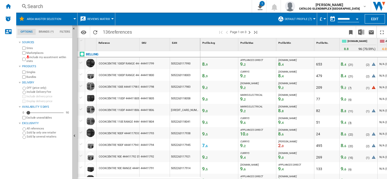
click at [45, 7] on div "Search" at bounding box center [132, 6] width 211 height 7
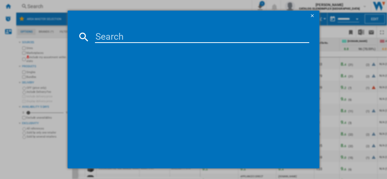
click at [114, 37] on input at bounding box center [202, 37] width 214 height 12
paste input "444411848"
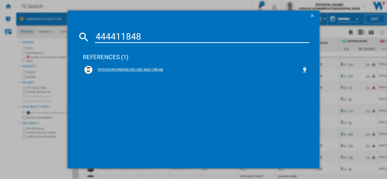
type input "444411848"
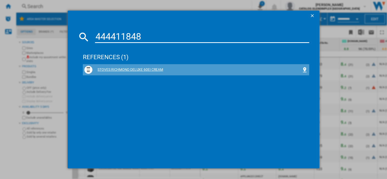
click at [127, 68] on div "STOVES RICHMOND DELUXE 60EI CREAM" at bounding box center [197, 69] width 209 height 5
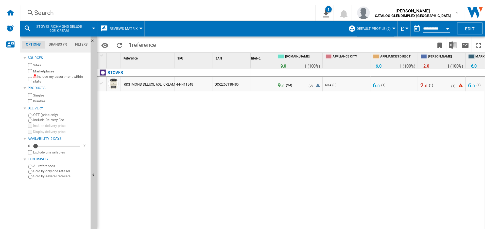
scroll to position [0, 115]
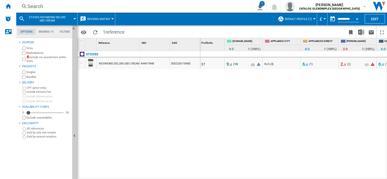
click at [348, 65] on span "1" at bounding box center [349, 64] width 2 height 3
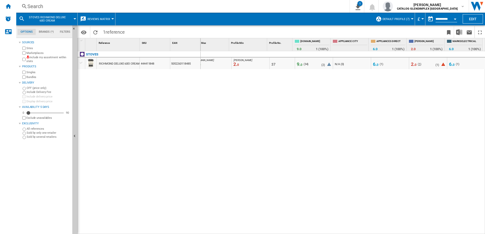
scroll to position [0, 45]
click at [323, 65] on span "2" at bounding box center [323, 64] width 2 height 3
click at [300, 63] on span "9. 0" at bounding box center [300, 64] width 6 height 5
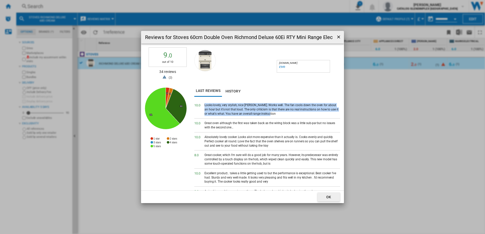
drag, startPoint x: 205, startPoint y: 104, endPoint x: 268, endPoint y: 114, distance: 64.0
click at [268, 114] on div "Looks lovely, very stylish, nice [PERSON_NAME]. Works well. The fan cools down …" at bounding box center [272, 109] width 136 height 13
drag, startPoint x: 268, startPoint y: 114, endPoint x: 245, endPoint y: 114, distance: 23.3
click at [338, 36] on ng-md-icon "getI18NText('BUTTONS.CLOSE_DIALOG')" at bounding box center [339, 37] width 6 height 6
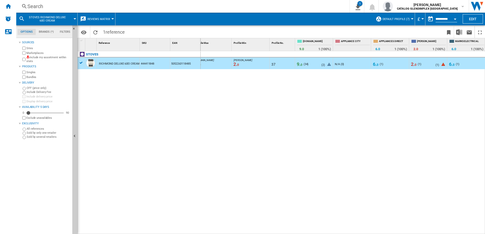
click at [58, 18] on span "STOVES RICHMOND DELUXE 60EI CREAM" at bounding box center [47, 19] width 41 height 7
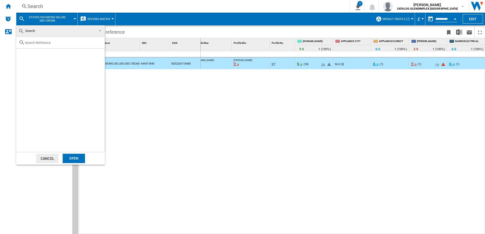
click at [74, 19] on md-backdrop at bounding box center [242, 117] width 485 height 234
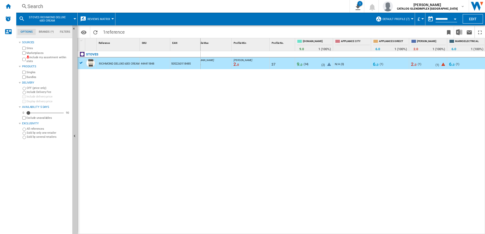
click at [74, 19] on div at bounding box center [74, 18] width 3 height 1
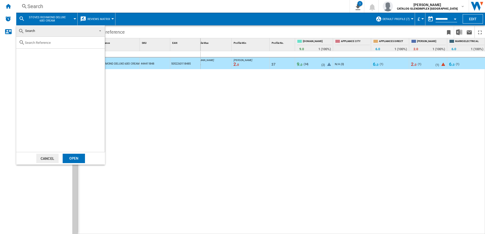
click at [52, 159] on button "Cancel" at bounding box center [47, 158] width 22 height 9
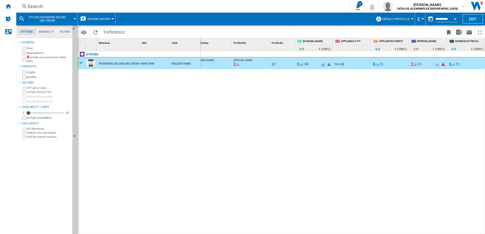
click at [58, 20] on span "STOVES RICHMOND DELUXE 60EI CREAM" at bounding box center [47, 19] width 41 height 7
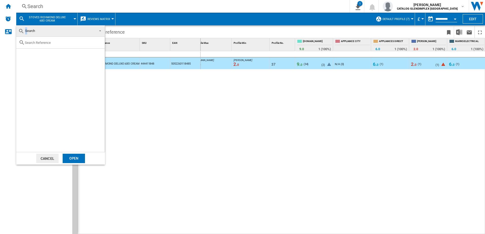
click at [26, 33] on span "Search" at bounding box center [30, 31] width 10 height 4
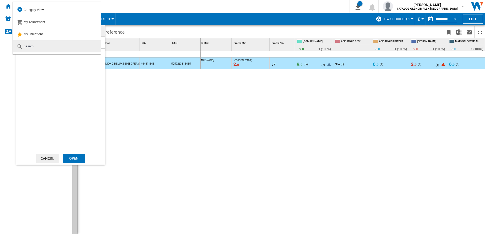
drag, startPoint x: 26, startPoint y: 33, endPoint x: 50, endPoint y: 48, distance: 28.1
click at [50, 48] on md-option "Search" at bounding box center [57, 46] width 88 height 12
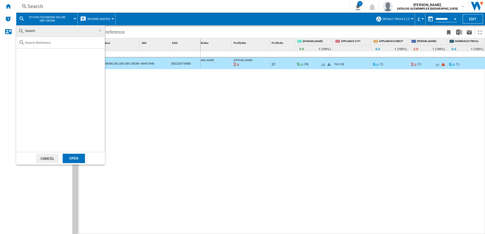
click at [39, 43] on input "text" at bounding box center [63, 43] width 77 height 4
paste input "444411811"
type input "444411811"
click at [75, 155] on div "Open" at bounding box center [74, 158] width 22 height 9
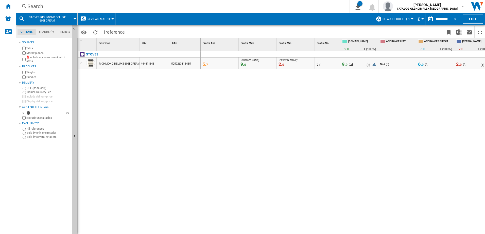
click at [350, 64] on span "34" at bounding box center [350, 64] width 3 height 3
click at [344, 66] on span "9. 0" at bounding box center [345, 64] width 6 height 5
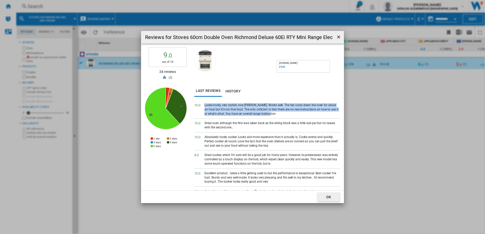
drag, startPoint x: 204, startPoint y: 105, endPoint x: 319, endPoint y: 112, distance: 115.3
click at [319, 112] on div "10. 0 Looks lovely, very stylish, nice [PERSON_NAME]. Works well. The fan cools…" at bounding box center [267, 110] width 146 height 18
drag, startPoint x: 319, startPoint y: 112, endPoint x: 338, endPoint y: 37, distance: 77.4
click at [338, 37] on ng-md-icon "getI18NText('BUTTONS.CLOSE_DIALOG')" at bounding box center [339, 37] width 6 height 6
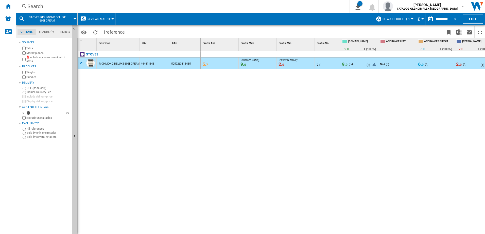
click at [82, 63] on div at bounding box center [81, 63] width 5 height 5
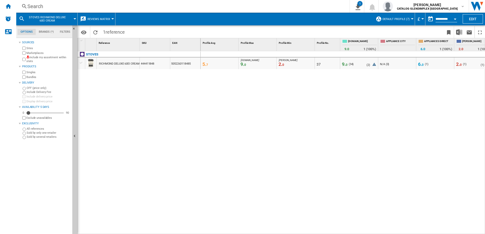
click at [67, 20] on span "STOVES RICHMOND DELUXE 60EI CREAM" at bounding box center [47, 19] width 41 height 7
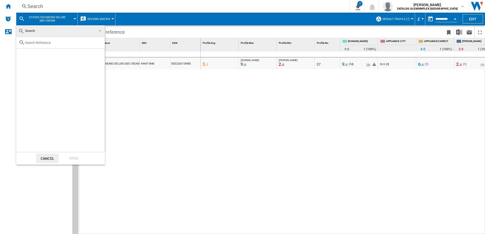
click at [28, 45] on div at bounding box center [60, 43] width 88 height 12
click at [41, 42] on input "text" at bounding box center [63, 43] width 77 height 4
paste input "444411811"
type input "444411811"
click at [23, 54] on div "Select" at bounding box center [22, 54] width 5 height 5
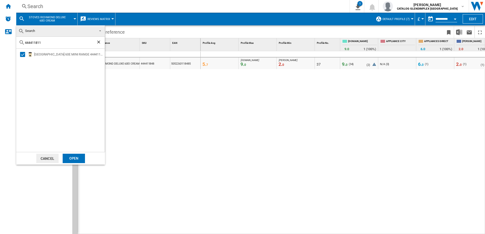
click at [77, 158] on div "Open" at bounding box center [74, 158] width 22 height 9
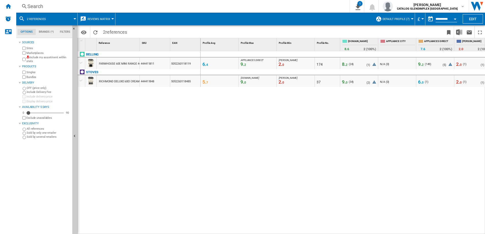
click at [387, 65] on span "2. 0" at bounding box center [459, 64] width 6 height 5
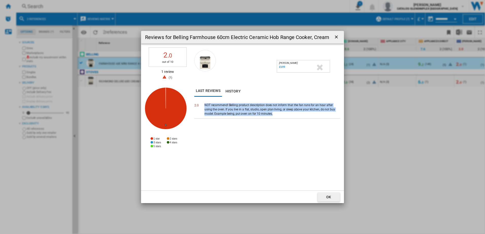
drag, startPoint x: 204, startPoint y: 106, endPoint x: 266, endPoint y: 120, distance: 63.1
click at [266, 120] on div "2. 0 NOT recommend! Belling product description does not inform that the fan ru…" at bounding box center [267, 146] width 146 height 90
drag, startPoint x: 266, startPoint y: 120, endPoint x: 240, endPoint y: 113, distance: 26.4
copy div "NOT recommend! Belling product description does not inform that the fan runs fo…"
click at [335, 38] on ng-md-icon "getI18NText('BUTTONS.CLOSE_DIALOG')" at bounding box center [337, 37] width 6 height 6
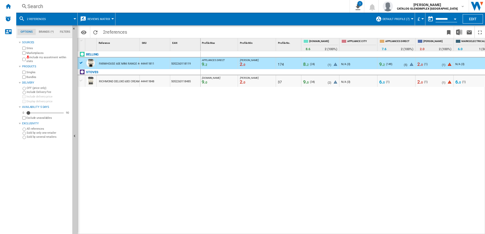
scroll to position [0, 42]
click at [387, 83] on span "6. 0" at bounding box center [455, 81] width 6 height 5
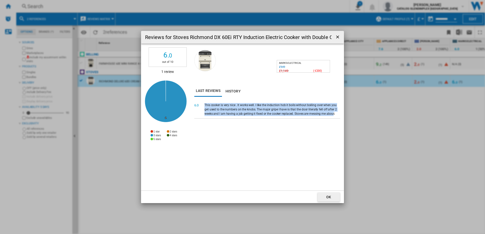
drag, startPoint x: 204, startPoint y: 104, endPoint x: 321, endPoint y: 116, distance: 116.9
click at [321, 116] on div "This cooker is very nice . It works well. I like the induction hob it boils wit…" at bounding box center [272, 109] width 136 height 13
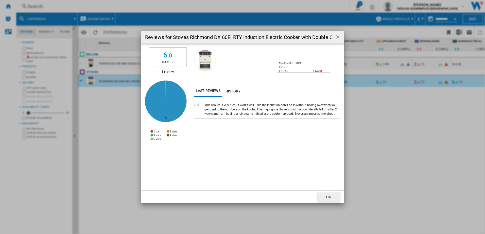
click at [322, 115] on div "This cooker is very nice . It works well. I like the induction hob it boils wit…" at bounding box center [272, 109] width 136 height 13
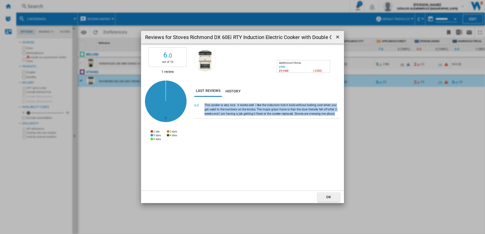
drag, startPoint x: 322, startPoint y: 114, endPoint x: 200, endPoint y: 104, distance: 122.5
click at [200, 104] on div "6. 0 This cooker is very nice . It works well. I like the induction hob it boil…" at bounding box center [267, 110] width 146 height 18
drag, startPoint x: 200, startPoint y: 104, endPoint x: 225, endPoint y: 109, distance: 25.1
copy div "This cooker is very nice . It works well. I like the induction hob it boils wit…"
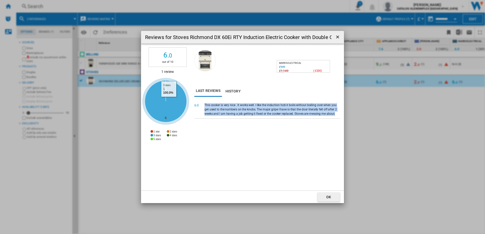
click at [169, 101] on icon "Reviews for ..." at bounding box center [166, 102] width 42 height 42
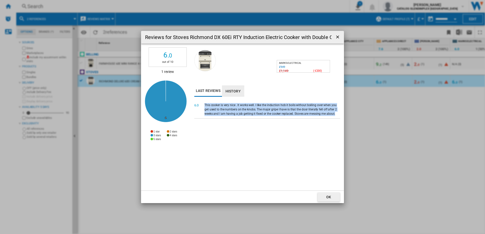
click at [232, 90] on button "History" at bounding box center [233, 90] width 22 height 11
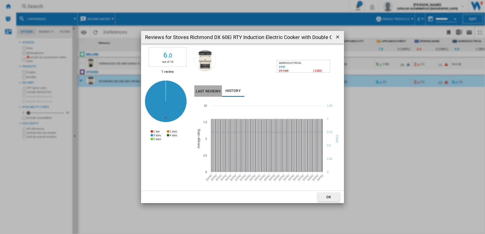
click at [208, 90] on button "Last reviews" at bounding box center [208, 90] width 28 height 11
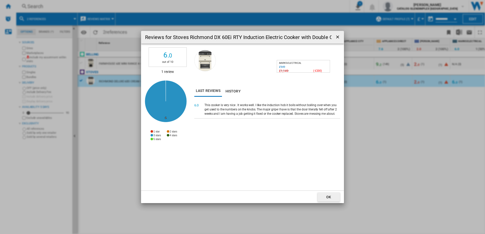
click at [336, 38] on ng-md-icon "getI18NText('BUTTONS.CLOSE_DIALOG')" at bounding box center [338, 37] width 6 height 6
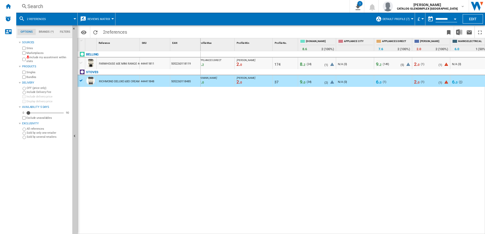
click at [387, 81] on span "1" at bounding box center [460, 81] width 2 height 3
click at [387, 81] on div "( 1 )" at bounding box center [460, 82] width 4 height 5
click at [387, 83] on span "1" at bounding box center [460, 81] width 2 height 3
click at [387, 81] on span "1" at bounding box center [460, 81] width 2 height 3
click at [80, 80] on div "STOVES" at bounding box center [140, 75] width 123 height 12
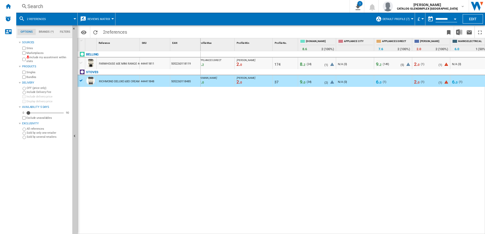
click at [303, 64] on span "8. 2" at bounding box center [303, 64] width 6 height 5
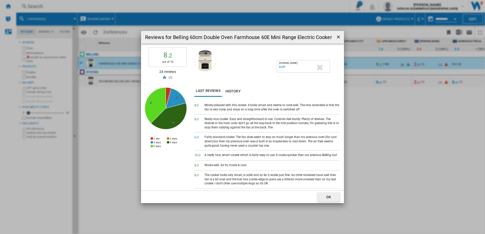
click at [210, 108] on div "Mostly pleased with this cooker. It looks smart and seems to cook well. The onl…" at bounding box center [272, 107] width 136 height 9
drag, startPoint x: 205, startPoint y: 104, endPoint x: 303, endPoint y: 108, distance: 97.7
click at [303, 108] on div "Mostly pleased with this cooker. It looks smart and seems to cook well. The onl…" at bounding box center [272, 107] width 136 height 9
drag, startPoint x: 303, startPoint y: 108, endPoint x: 281, endPoint y: 109, distance: 21.5
copy div "Mostly pleased with this cooker. It looks smart and seems to cook well. The onl…"
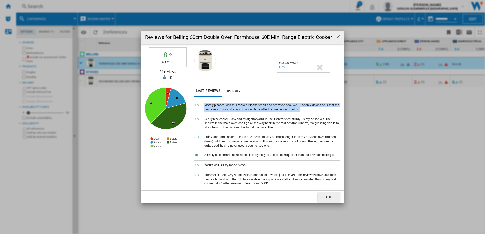
click at [257, 143] on div "Fairly standard cooker. The fan does seem to stay on much longer than my previo…" at bounding box center [272, 141] width 136 height 13
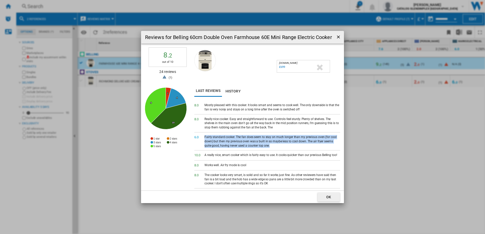
drag, startPoint x: 204, startPoint y: 137, endPoint x: 268, endPoint y: 145, distance: 64.9
click at [268, 145] on div "6. 0 Fairly standard cooker. The fan does seem to stay on much longer than my p…" at bounding box center [267, 142] width 146 height 18
drag, startPoint x: 268, startPoint y: 145, endPoint x: 249, endPoint y: 143, distance: 19.9
copy div "Fairly standard cooker. The fan does seem to stay on much longer than my previo…"
drag, startPoint x: 339, startPoint y: 37, endPoint x: 239, endPoint y: 37, distance: 99.3
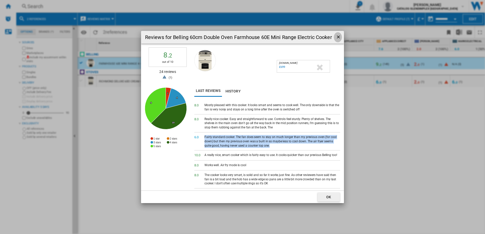
click at [339, 37] on ng-md-icon "getI18NText('BUTTONS.CLOSE_DIALOG')" at bounding box center [339, 37] width 6 height 6
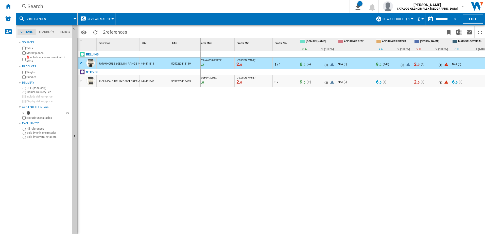
click at [47, 20] on button "2 references" at bounding box center [39, 19] width 24 height 13
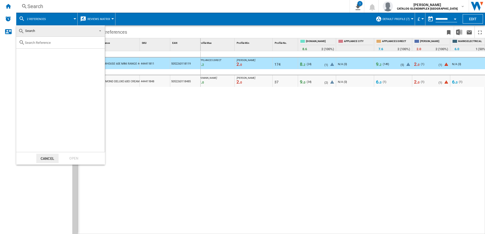
click at [47, 44] on input "text" at bounding box center [63, 43] width 77 height 4
type input "444411874"
click at [22, 56] on div "Select" at bounding box center [22, 54] width 5 height 5
click at [73, 162] on div "Open" at bounding box center [74, 158] width 22 height 9
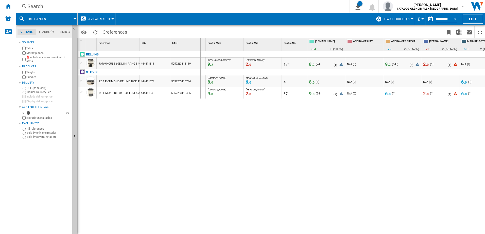
scroll to position [0, 38]
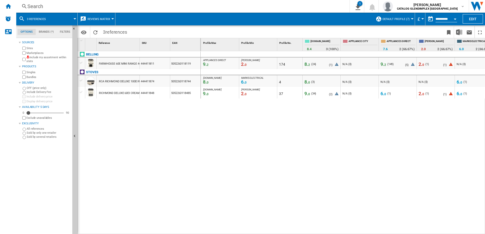
click at [387, 94] on span "6. 0" at bounding box center [459, 93] width 6 height 5
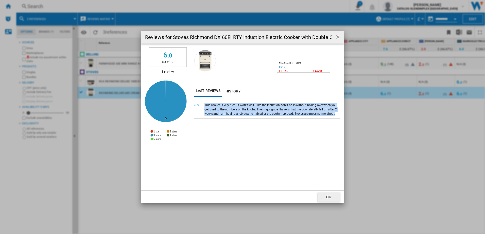
drag, startPoint x: 205, startPoint y: 105, endPoint x: 323, endPoint y: 115, distance: 118.8
click at [323, 115] on div "This cooker is very nice . It works well. I like the induction hob it boils wit…" at bounding box center [272, 109] width 136 height 13
drag, startPoint x: 323, startPoint y: 115, endPoint x: 337, endPoint y: 38, distance: 78.7
click at [337, 38] on ng-md-icon "getI18NText('BUTTONS.CLOSE_DIALOG')" at bounding box center [338, 37] width 6 height 6
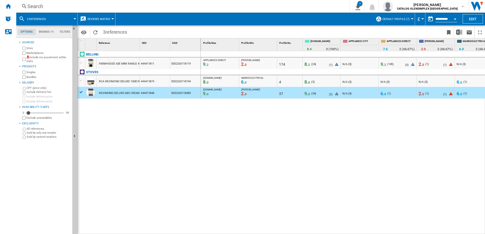
click at [81, 82] on div at bounding box center [81, 80] width 5 height 5
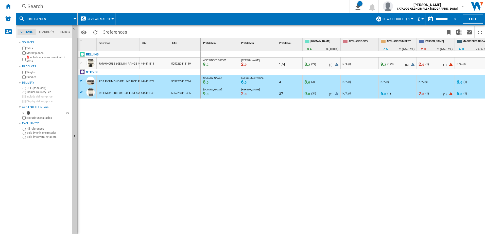
click at [82, 94] on div at bounding box center [81, 92] width 5 height 5
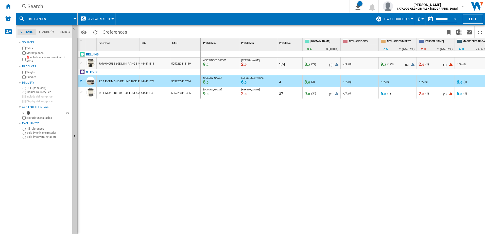
click at [387, 81] on span "0" at bounding box center [461, 83] width 2 height 4
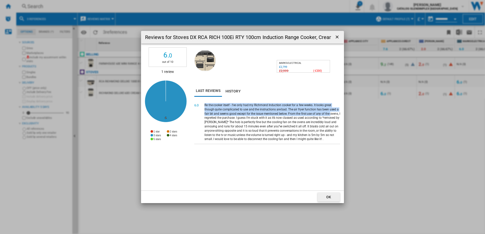
drag, startPoint x: 205, startPoint y: 105, endPoint x: 312, endPoint y: 113, distance: 108.0
click at [312, 113] on div "Re the cooker itself - I’ve only had my Richmond Induction cooker for a few wee…" at bounding box center [272, 122] width 136 height 38
click at [273, 107] on div "Re the cooker itself - I’ve only had my Richmond Induction cooker for a few wee…" at bounding box center [272, 122] width 136 height 38
drag, startPoint x: 274, startPoint y: 109, endPoint x: 202, endPoint y: 103, distance: 71.8
click at [202, 103] on div "6. 0 Re the cooker itself - I’ve only had my Richmond Induction cooker for a fe…" at bounding box center [267, 123] width 146 height 44
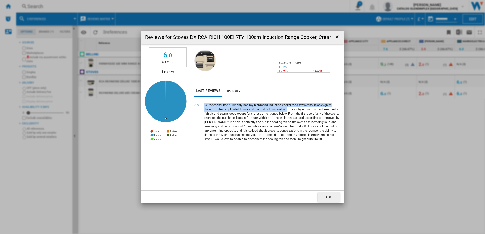
drag, startPoint x: 202, startPoint y: 103, endPoint x: 209, endPoint y: 106, distance: 7.3
copy div "Re the cooker itself - I’ve only had my Richmond Induction cooker for a few wee…"
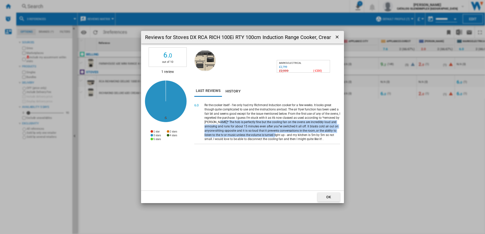
drag, startPoint x: 333, startPoint y: 117, endPoint x: 251, endPoint y: 136, distance: 83.9
click at [251, 136] on div "Re the cooker itself - I’ve only had my Richmond Induction cooker for a few wee…" at bounding box center [272, 122] width 136 height 38
drag, startPoint x: 251, startPoint y: 136, endPoint x: 246, endPoint y: 130, distance: 7.7
copy div "The hob is perfectly fine but the cooling fan on the ovens are incredibly loud …"
click at [338, 36] on ng-md-icon "getI18NText('BUTTONS.CLOSE_DIALOG')" at bounding box center [337, 37] width 6 height 6
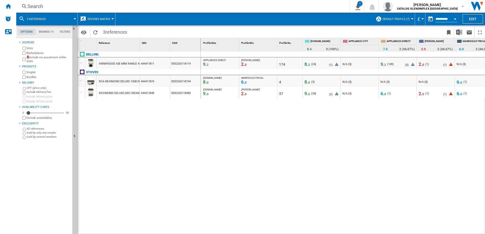
click at [387, 83] on span "6. 0" at bounding box center [459, 81] width 6 height 5
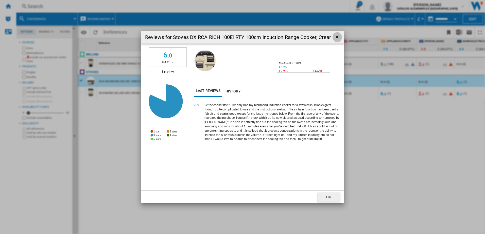
click at [336, 37] on ng-md-icon "getI18NText('BUTTONS.CLOSE_DIALOG')" at bounding box center [337, 37] width 6 height 6
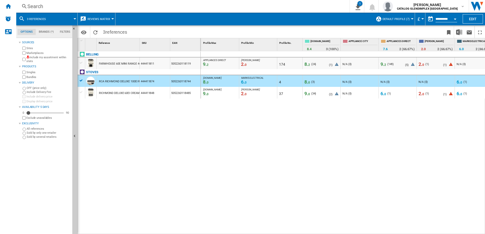
click at [387, 83] on div "( 1 )" at bounding box center [465, 82] width 4 height 5
click at [387, 82] on div "( 1 )" at bounding box center [465, 82] width 4 height 5
click at [387, 83] on span "0" at bounding box center [461, 83] width 2 height 4
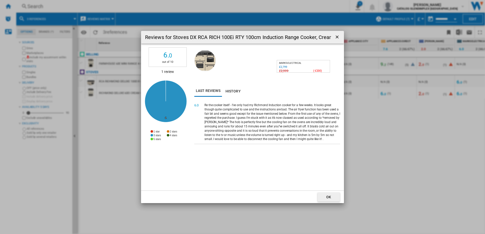
click at [336, 37] on ng-md-icon "getI18NText('BUTTONS.CLOSE_DIALOG')" at bounding box center [337, 37] width 6 height 6
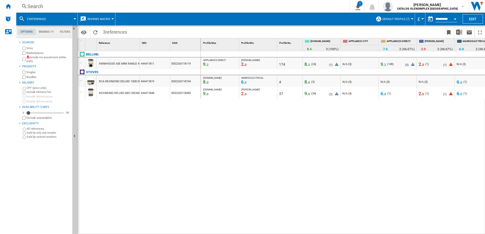
click at [387, 95] on span "2. 0" at bounding box center [421, 93] width 6 height 5
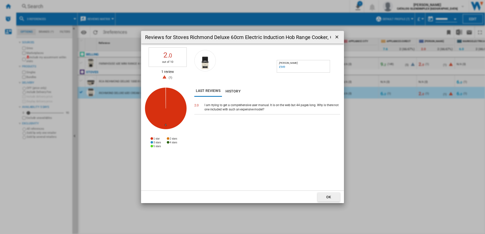
click at [336, 37] on ng-md-icon "getI18NText('BUTTONS.CLOSE_DIALOG')" at bounding box center [337, 37] width 6 height 6
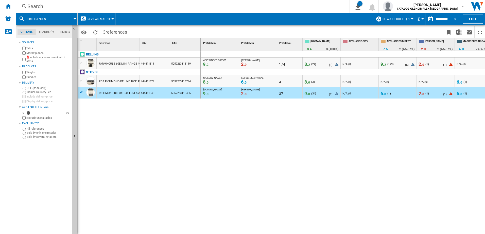
click at [308, 82] on span "8. 0" at bounding box center [307, 81] width 6 height 5
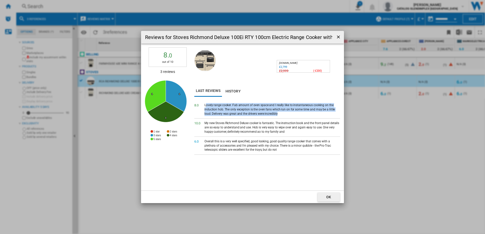
drag, startPoint x: 206, startPoint y: 105, endPoint x: 287, endPoint y: 113, distance: 82.2
click at [287, 113] on div "Lovely range cooker. Fab amount of oven space and I really like to instantaneou…" at bounding box center [272, 109] width 136 height 13
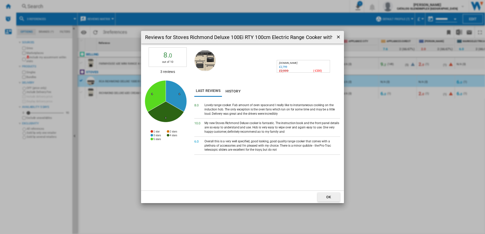
click at [204, 106] on span "8. 0" at bounding box center [199, 105] width 10 height 5
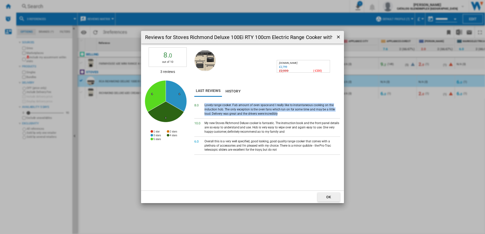
drag, startPoint x: 205, startPoint y: 104, endPoint x: 280, endPoint y: 114, distance: 75.6
click at [280, 114] on div "Lovely range cooker. Fab amount of oven space and I really like to instantaneou…" at bounding box center [272, 109] width 136 height 13
drag, startPoint x: 280, startPoint y: 114, endPoint x: 256, endPoint y: 112, distance: 24.2
copy div "Lovely range cooker. Fab amount of oven space and I really like to instantaneou…"
click at [339, 37] on ng-md-icon "getI18NText('BUTTONS.CLOSE_DIALOG')" at bounding box center [339, 37] width 6 height 6
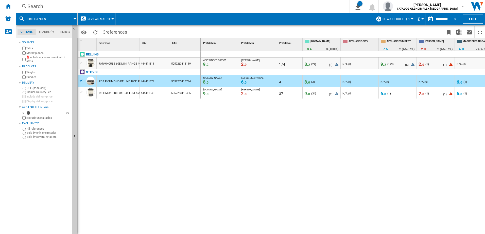
click at [385, 94] on span "0" at bounding box center [385, 95] width 2 height 4
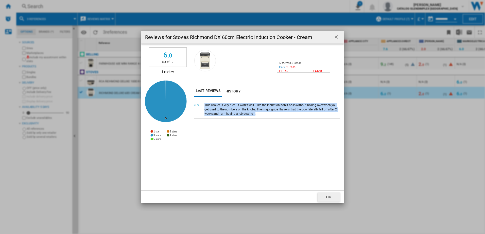
drag, startPoint x: 205, startPoint y: 104, endPoint x: 317, endPoint y: 116, distance: 112.4
click at [317, 116] on div "6. 0 This cooker is very nice . It works well. I like the induction hob it boil…" at bounding box center [267, 110] width 146 height 18
drag, startPoint x: 317, startPoint y: 116, endPoint x: 336, endPoint y: 39, distance: 79.8
click at [336, 39] on ng-md-icon "getI18NText('BUTTONS.CLOSE_DIALOG')" at bounding box center [337, 37] width 6 height 6
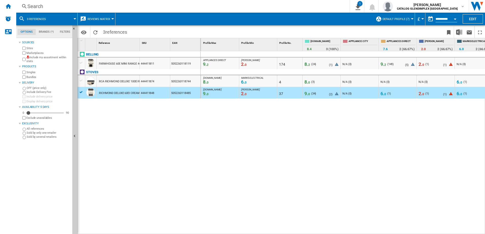
click at [307, 83] on span "8. 0" at bounding box center [307, 81] width 6 height 5
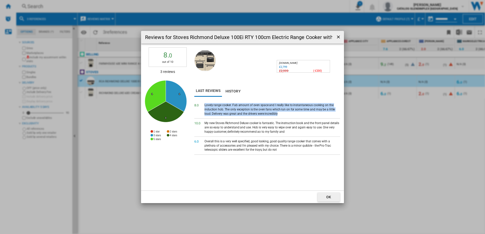
drag, startPoint x: 204, startPoint y: 105, endPoint x: 286, endPoint y: 116, distance: 82.9
click at [286, 116] on div "8. 0 Lovely range cooker. Fab amount of oven space and I really like to instant…" at bounding box center [267, 110] width 146 height 18
drag, startPoint x: 286, startPoint y: 116, endPoint x: 247, endPoint y: 110, distance: 39.6
copy div "Lovely range cooker. Fab amount of oven space and I really like to instantaneou…"
click at [340, 36] on ng-md-icon "getI18NText('BUTTONS.CLOSE_DIALOG')" at bounding box center [339, 37] width 6 height 6
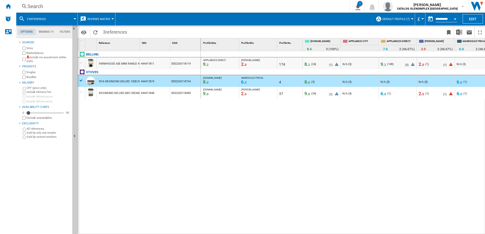
click at [306, 94] on span "9. 0" at bounding box center [307, 93] width 6 height 5
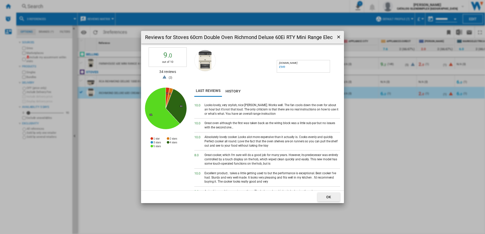
click at [339, 38] on ng-md-icon "getI18NText('BUTTONS.CLOSE_DIALOG')" at bounding box center [339, 37] width 6 height 6
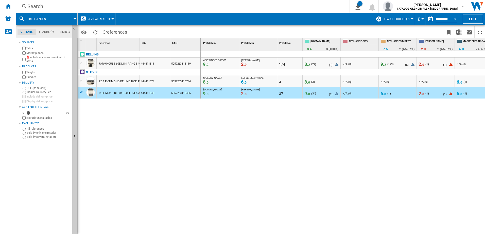
scroll to position [0, 45]
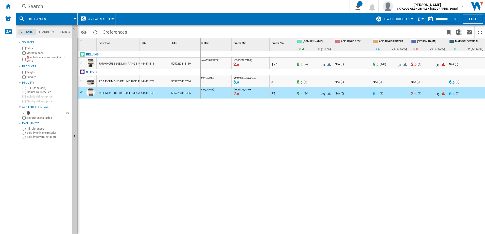
click at [299, 84] on span "8. 0" at bounding box center [300, 81] width 6 height 5
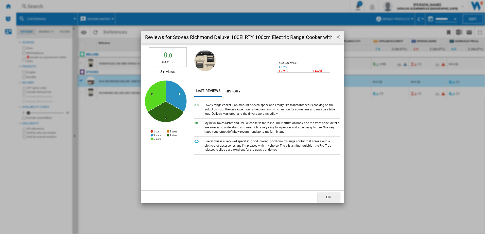
click at [337, 37] on ng-md-icon "getI18NText('BUTTONS.CLOSE_DIALOG')" at bounding box center [339, 37] width 6 height 6
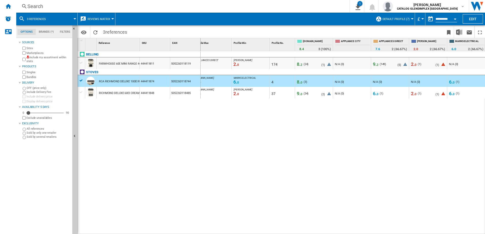
click at [47, 20] on button "3 references" at bounding box center [39, 19] width 24 height 13
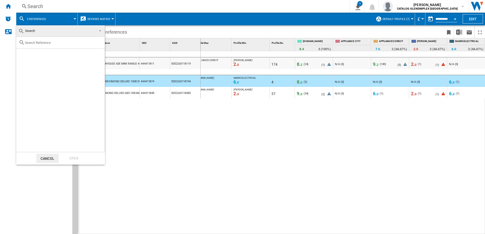
click at [45, 41] on input "text" at bounding box center [63, 43] width 77 height 4
type input "444411823"
click at [25, 55] on div "Select" at bounding box center [22, 54] width 5 height 5
click at [79, 159] on div "Open" at bounding box center [74, 158] width 22 height 9
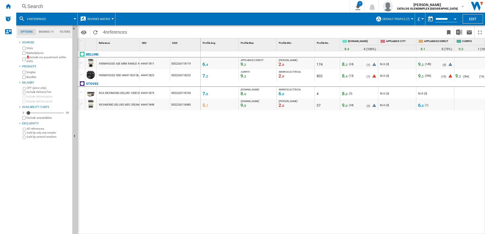
click at [80, 76] on div at bounding box center [81, 74] width 5 height 5
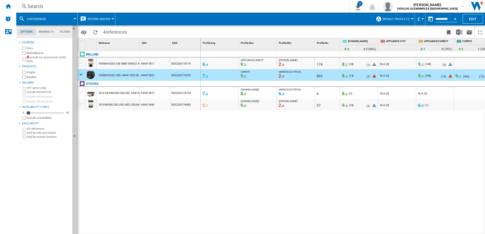
click at [345, 76] on span "4" at bounding box center [346, 77] width 2 height 4
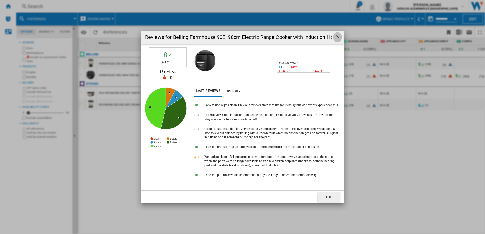
click at [340, 38] on ng-md-icon "getI18NText('BUTTONS.CLOSE_DIALOG')" at bounding box center [338, 37] width 6 height 6
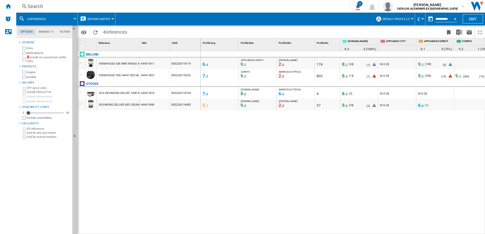
click at [387, 105] on span "0" at bounding box center [422, 106] width 2 height 4
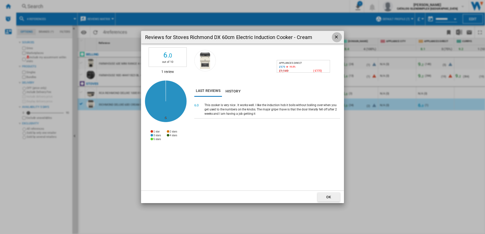
click at [336, 38] on ng-md-icon "getI18NText('BUTTONS.CLOSE_DIALOG')" at bounding box center [337, 37] width 6 height 6
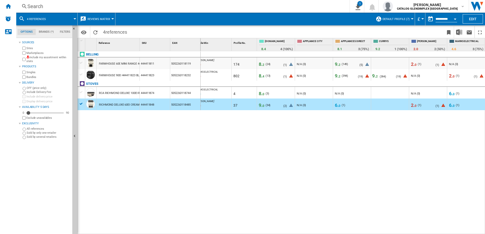
click at [387, 76] on span "0" at bounding box center [453, 77] width 2 height 4
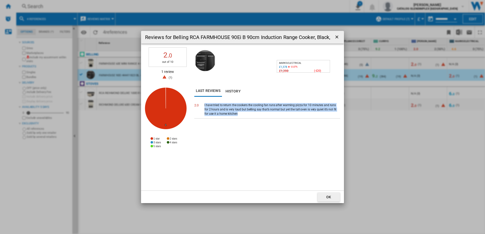
drag, startPoint x: 204, startPoint y: 104, endPoint x: 328, endPoint y: 112, distance: 123.9
click at [328, 112] on div "2. 0 I have tried to return the cookers the cooling fan runs after warming pizz…" at bounding box center [267, 110] width 146 height 18
copy div "I have tried to return the cookers the cooling fan runs after warming pizza for…"
click at [335, 38] on ng-md-icon "getI18NText('BUTTONS.CLOSE_DIALOG')" at bounding box center [337, 37] width 6 height 6
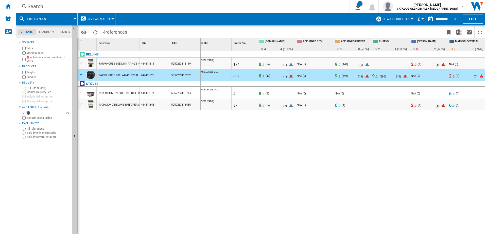
click at [52, 19] on div "4 references" at bounding box center [47, 19] width 56 height 13
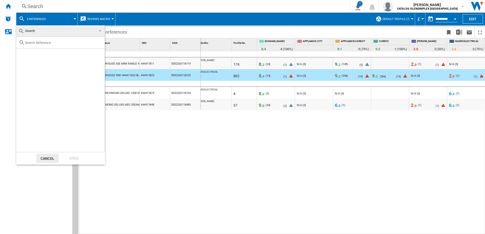
click at [37, 45] on div at bounding box center [60, 43] width 88 height 12
click at [37, 42] on input "text" at bounding box center [63, 43] width 77 height 4
type input "444411865"
click at [20, 54] on div "Select" at bounding box center [22, 54] width 5 height 5
click at [80, 158] on div "Open" at bounding box center [74, 158] width 22 height 9
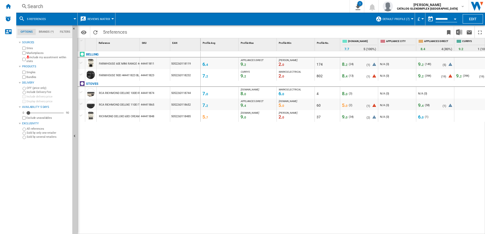
click at [82, 105] on div at bounding box center [81, 104] width 5 height 5
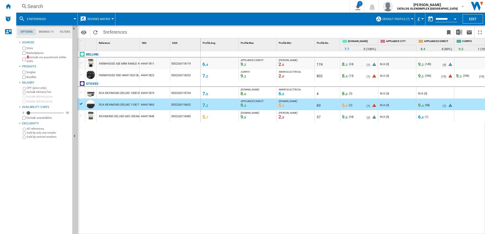
click at [344, 106] on span "5. 0" at bounding box center [345, 105] width 6 height 5
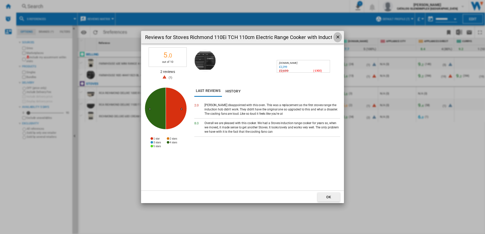
click at [338, 38] on ng-md-icon "getI18NText('BUTTONS.CLOSE_DIALOG')" at bounding box center [338, 37] width 6 height 6
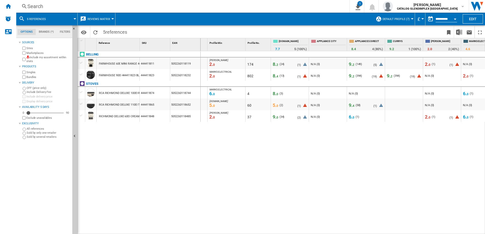
scroll to position [0, 83]
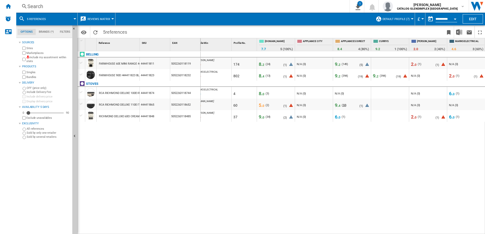
click at [344, 105] on span "58" at bounding box center [343, 105] width 3 height 3
click at [338, 105] on span "9. 4" at bounding box center [338, 105] width 6 height 5
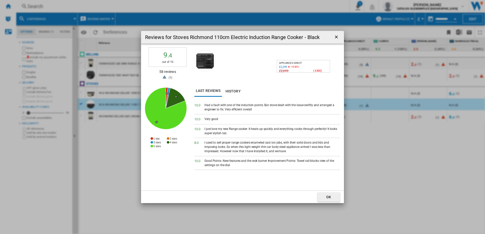
click at [239, 149] on div "I used to sell proper range cookers enameled cast ion jobs, with their solid do…" at bounding box center [272, 147] width 136 height 13
click at [257, 151] on div "I used to sell proper range cookers enameled cast ion jobs, with their solid do…" at bounding box center [272, 147] width 136 height 13
drag, startPoint x: 205, startPoint y: 160, endPoint x: 242, endPoint y: 165, distance: 37.6
click at [242, 165] on div "Good Points: New features and the wok burner Improvement Points: Towel rail blo…" at bounding box center [272, 163] width 136 height 9
drag, startPoint x: 242, startPoint y: 165, endPoint x: 214, endPoint y: 162, distance: 28.4
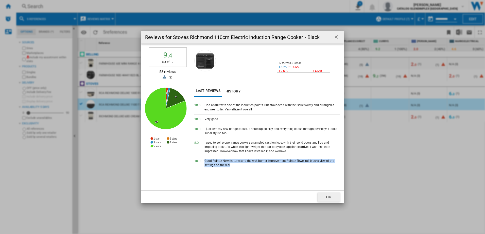
drag, startPoint x: 214, startPoint y: 162, endPoint x: 210, endPoint y: 176, distance: 14.9
click at [210, 176] on div "10. 0 Had a fault with one of the induction points. But stove dealt with the is…" at bounding box center [267, 146] width 146 height 90
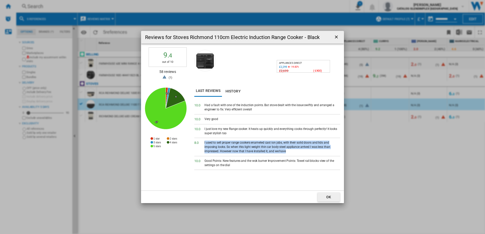
drag, startPoint x: 205, startPoint y: 143, endPoint x: 282, endPoint y: 152, distance: 78.3
click at [282, 152] on div "I used to sell proper range cookers enameled cast ion jobs, with their solid do…" at bounding box center [272, 147] width 136 height 13
drag, startPoint x: 282, startPoint y: 152, endPoint x: 249, endPoint y: 149, distance: 33.1
copy div "I used to sell proper range cookers enameled cast ion jobs, with their solid do…"
click at [337, 38] on ng-md-icon "getI18NText('BUTTONS.CLOSE_DIALOG')" at bounding box center [337, 37] width 6 height 6
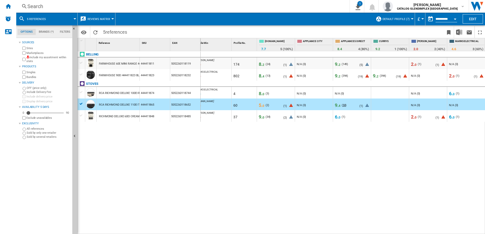
click at [344, 105] on span "58" at bounding box center [343, 105] width 3 height 3
click at [263, 104] on span "0" at bounding box center [263, 106] width 2 height 4
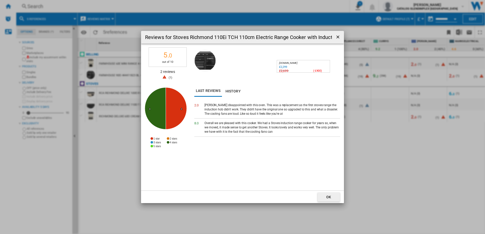
click at [170, 77] on span "1" at bounding box center [171, 77] width 2 height 3
click at [336, 37] on ng-md-icon "getI18NText('BUTTONS.CLOSE_DIALOG')" at bounding box center [338, 37] width 6 height 6
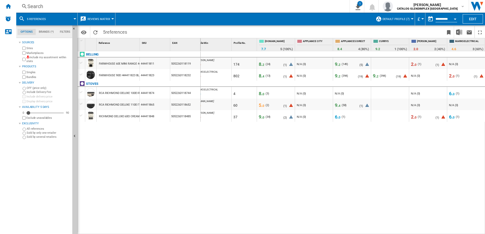
click at [262, 106] on span "5. 0" at bounding box center [262, 105] width 6 height 5
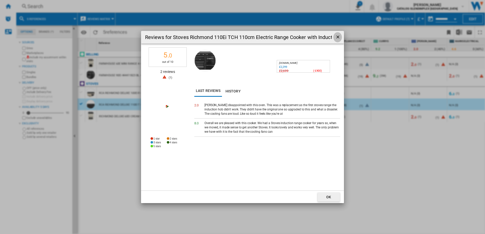
click at [337, 37] on ng-md-icon "getI18NText('BUTTONS.CLOSE_DIALOG')" at bounding box center [338, 37] width 6 height 6
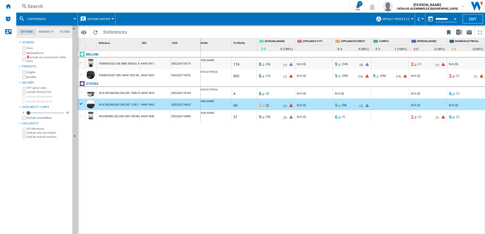
click at [267, 105] on span "2" at bounding box center [267, 105] width 2 height 3
click at [56, 16] on span at bounding box center [64, 19] width 22 height 13
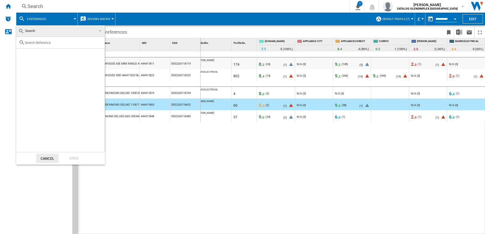
click at [100, 31] on span at bounding box center [99, 30] width 6 height 7
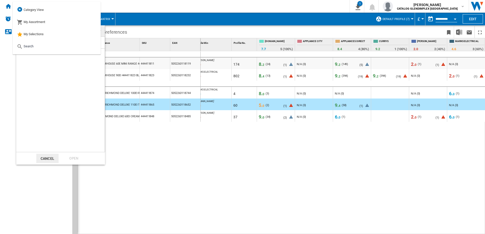
click at [191, 143] on md-backdrop at bounding box center [242, 117] width 485 height 234
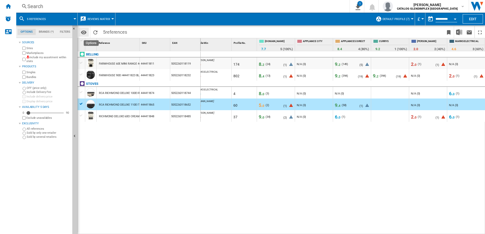
click at [85, 32] on md-icon "Options" at bounding box center [84, 32] width 6 height 6
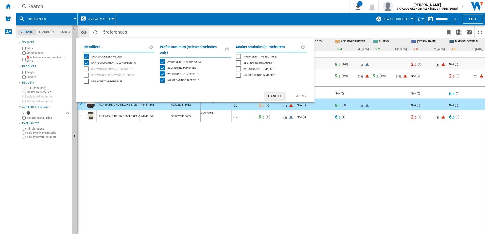
click at [85, 32] on md-backdrop at bounding box center [242, 117] width 485 height 234
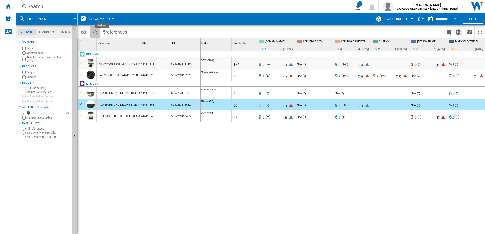
click at [93, 30] on ng-md-icon "Reload" at bounding box center [95, 32] width 6 height 6
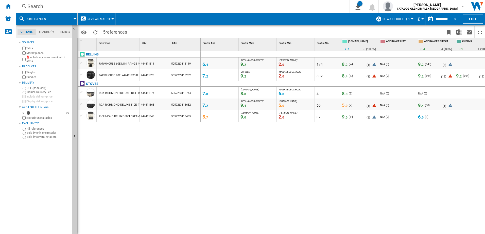
click at [22, 19] on md-icon at bounding box center [22, 19] width 6 height 6
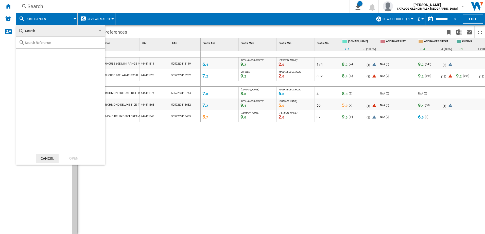
click at [26, 42] on input "text" at bounding box center [63, 43] width 77 height 4
click at [29, 34] on span "Search" at bounding box center [56, 30] width 76 height 7
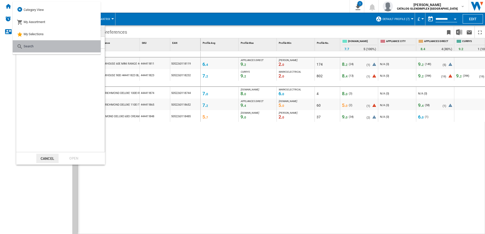
click at [26, 44] on span "Search" at bounding box center [29, 46] width 10 height 4
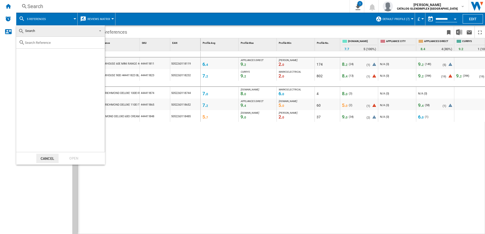
click at [253, 141] on md-backdrop at bounding box center [242, 117] width 485 height 234
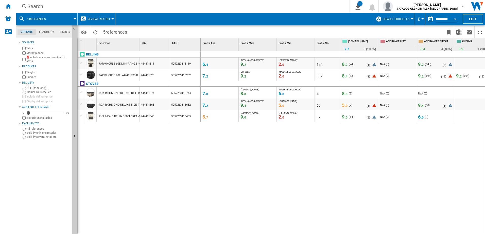
click at [82, 63] on div at bounding box center [81, 63] width 5 height 5
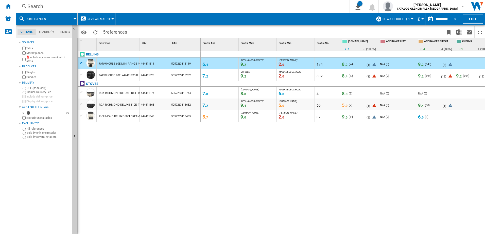
click at [82, 64] on div at bounding box center [81, 63] width 5 height 5
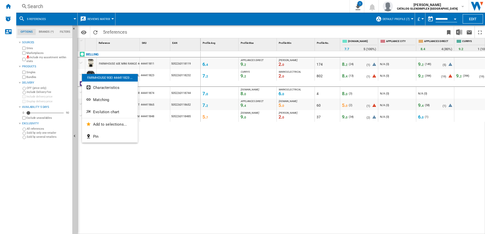
click at [193, 143] on div at bounding box center [242, 117] width 485 height 234
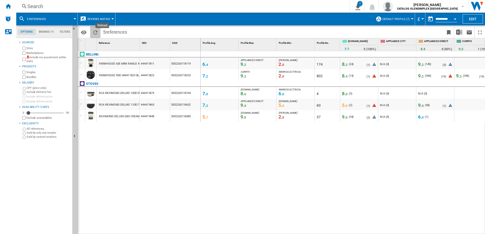
click at [94, 31] on ng-md-icon "Reload" at bounding box center [95, 32] width 6 height 6
click at [69, 19] on span at bounding box center [64, 19] width 22 height 13
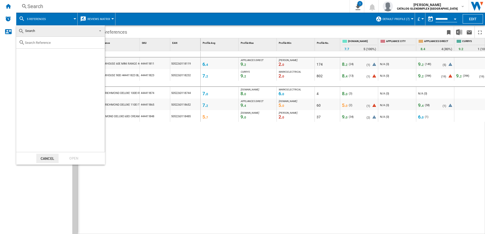
drag, startPoint x: 42, startPoint y: 18, endPoint x: 37, endPoint y: 19, distance: 5.1
drag, startPoint x: 37, startPoint y: 19, endPoint x: 155, endPoint y: 156, distance: 181.5
click at [174, 154] on md-backdrop at bounding box center [242, 117] width 485 height 234
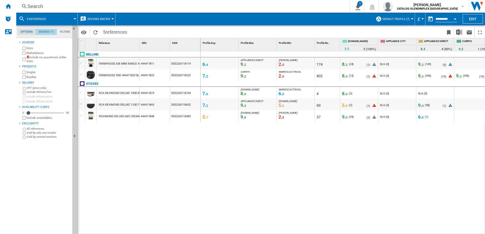
click at [47, 30] on md-tab-item "Brands (*)" at bounding box center [46, 32] width 21 height 6
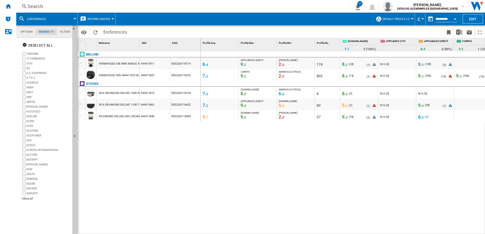
click at [60, 32] on md-tab-item "Filters" at bounding box center [65, 32] width 16 height 6
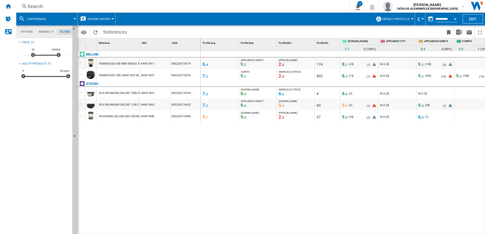
scroll to position [33, 0]
click at [57, 20] on span at bounding box center [64, 19] width 22 height 13
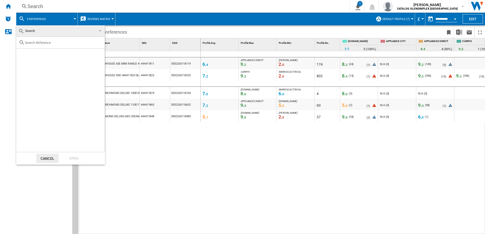
click at [53, 30] on span "Search" at bounding box center [56, 30] width 76 height 7
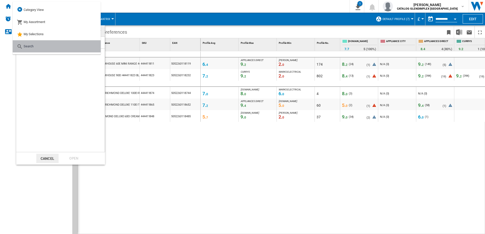
click at [27, 46] on span "Search" at bounding box center [29, 46] width 10 height 4
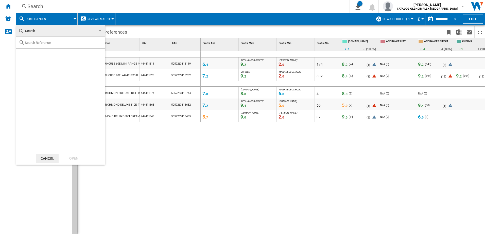
click at [61, 33] on span "Search" at bounding box center [56, 30] width 76 height 7
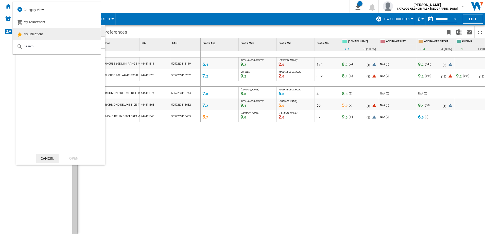
click at [35, 35] on span "My Selections" at bounding box center [34, 34] width 20 height 4
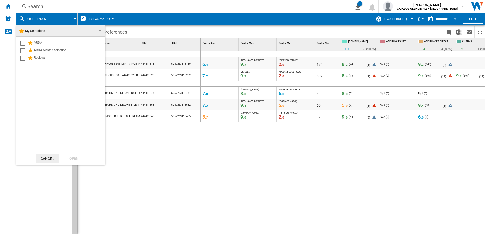
click at [73, 17] on md-backdrop at bounding box center [242, 117] width 485 height 234
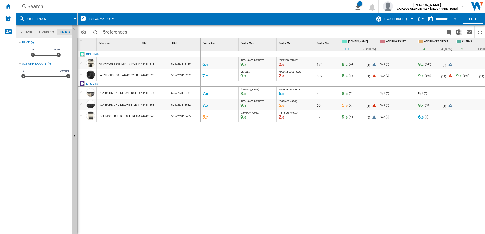
click at [60, 21] on span at bounding box center [64, 19] width 22 height 13
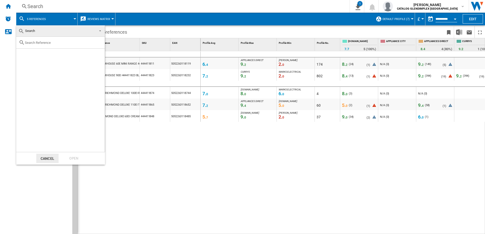
click at [36, 44] on input "text" at bounding box center [63, 43] width 77 height 4
type input "444411994"
click at [24, 53] on div "Select" at bounding box center [22, 54] width 5 height 5
click at [78, 158] on div "Open" at bounding box center [74, 158] width 22 height 9
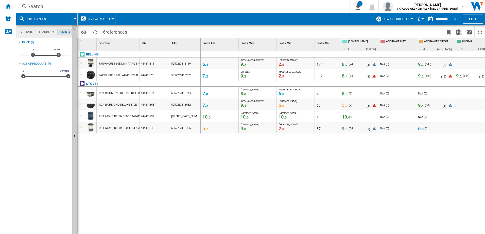
click at [352, 117] on span "1" at bounding box center [353, 116] width 2 height 3
click at [47, 21] on button "6 references" at bounding box center [39, 19] width 24 height 13
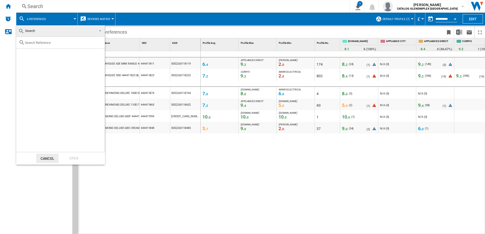
click at [38, 43] on input "text" at bounding box center [63, 43] width 77 height 4
type input "444411835"
click at [25, 55] on div "Select" at bounding box center [22, 54] width 5 height 5
click at [73, 161] on div "Open" at bounding box center [74, 158] width 22 height 9
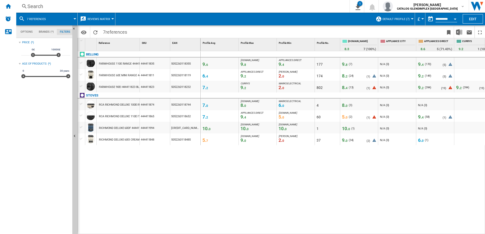
click at [351, 65] on div "( 7 )" at bounding box center [350, 64] width 4 height 5
click at [346, 64] on span "8" at bounding box center [346, 65] width 2 height 4
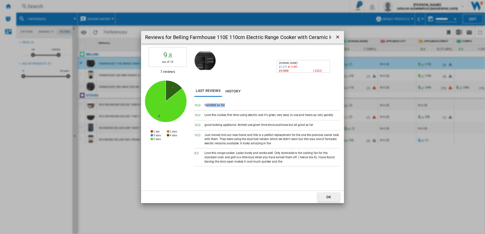
drag, startPoint x: 205, startPoint y: 106, endPoint x: 233, endPoint y: 105, distance: 27.9
click at [233, 105] on div "Satisfied so far." at bounding box center [272, 105] width 136 height 5
drag, startPoint x: 233, startPoint y: 105, endPoint x: 203, endPoint y: 104, distance: 29.9
click at [203, 104] on span "10. 0" at bounding box center [199, 105] width 10 height 5
drag, startPoint x: 205, startPoint y: 105, endPoint x: 227, endPoint y: 105, distance: 22.8
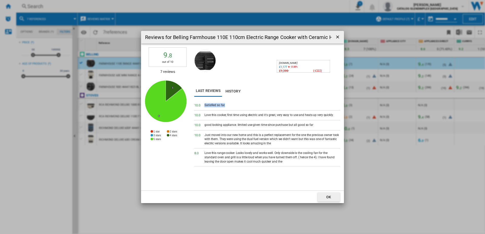
click at [227, 105] on div "Satisfied so far." at bounding box center [272, 105] width 136 height 5
drag, startPoint x: 227, startPoint y: 105, endPoint x: 218, endPoint y: 105, distance: 9.6
click at [209, 117] on div "Love this cooker, first time using electric and it's great, very easy to use an…" at bounding box center [272, 115] width 136 height 5
drag, startPoint x: 204, startPoint y: 114, endPoint x: 333, endPoint y: 115, distance: 129.0
click at [333, 115] on div "10. 0 Love this cooker, first time using electric and it's great, very easy to …" at bounding box center [267, 115] width 146 height 10
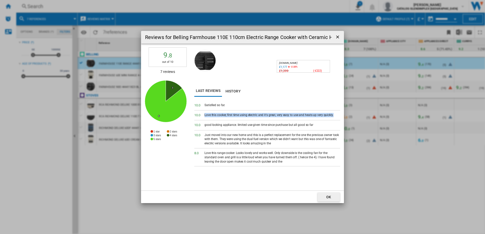
click at [333, 115] on div "Love this cooker, first time using electric and it's great, very easy to use an…" at bounding box center [272, 115] width 136 height 5
drag, startPoint x: 310, startPoint y: 115, endPoint x: 242, endPoint y: 117, distance: 68.2
click at [242, 117] on div "Love this cooker, first time using electric and it's great, very easy to use an…" at bounding box center [272, 115] width 136 height 5
drag, startPoint x: 242, startPoint y: 117, endPoint x: 338, endPoint y: 117, distance: 95.5
click at [338, 117] on div "Love this cooker, first time using electric and it's great, very easy to use an…" at bounding box center [272, 115] width 136 height 5
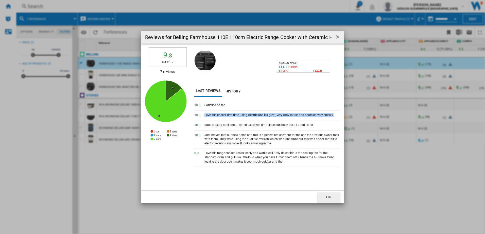
drag, startPoint x: 338, startPoint y: 117, endPoint x: 324, endPoint y: 117, distance: 13.7
drag, startPoint x: 237, startPoint y: 127, endPoint x: 226, endPoint y: 125, distance: 10.5
click at [237, 127] on div "good looking appliance. limited use given time since purchase but all good so f…" at bounding box center [272, 125] width 136 height 5
drag, startPoint x: 205, startPoint y: 125, endPoint x: 313, endPoint y: 125, distance: 108.2
click at [313, 125] on div "good looking appliance. limited use given time since purchase but all good so f…" at bounding box center [272, 125] width 136 height 5
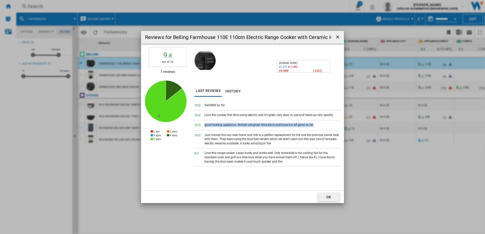
drag, startPoint x: 313, startPoint y: 125, endPoint x: 299, endPoint y: 126, distance: 14.0
drag, startPoint x: 299, startPoint y: 126, endPoint x: 281, endPoint y: 140, distance: 23.0
click at [281, 139] on div "Just moved into our new home and this is a perfect replacement for the one the …" at bounding box center [272, 139] width 136 height 13
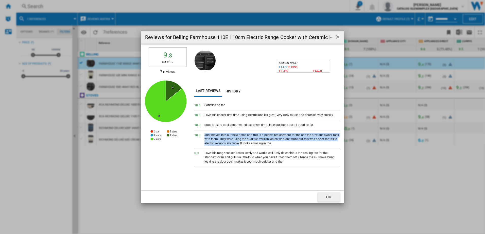
drag, startPoint x: 205, startPoint y: 135, endPoint x: 238, endPoint y: 145, distance: 34.6
click at [238, 145] on div "Just moved into our new home and this is a perfect replacement for the one the …" at bounding box center [272, 139] width 136 height 13
drag, startPoint x: 238, startPoint y: 145, endPoint x: 222, endPoint y: 140, distance: 17.6
click at [216, 156] on div "Love this range cooker. Looks lovely and works well. Only downside is the cooli…" at bounding box center [272, 157] width 136 height 13
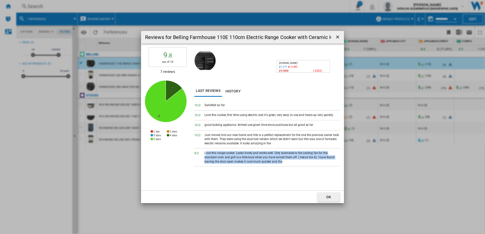
drag, startPoint x: 205, startPoint y: 153, endPoint x: 306, endPoint y: 161, distance: 100.9
click at [306, 161] on div "Love this range cooker. Looks lovely and works well. Only downside is the cooli…" at bounding box center [272, 157] width 136 height 13
click at [215, 155] on div "Love this range cooker. Looks lovely and works well. Only downside is the cooli…" at bounding box center [272, 157] width 136 height 13
drag, startPoint x: 203, startPoint y: 153, endPoint x: 266, endPoint y: 162, distance: 63.8
click at [266, 162] on div "8. 0 Love this range cooker. Looks lovely and works well. Only downside is the …" at bounding box center [267, 158] width 146 height 18
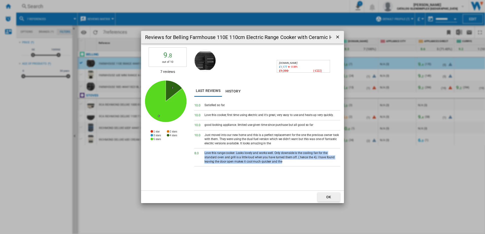
drag, startPoint x: 266, startPoint y: 162, endPoint x: 247, endPoint y: 160, distance: 19.1
click at [336, 38] on ng-md-icon "getI18NText('BUTTONS.CLOSE_DIALOG')" at bounding box center [338, 37] width 6 height 6
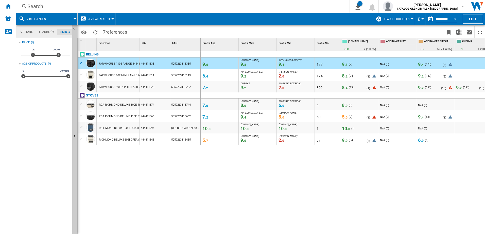
click at [344, 64] on span "9. 8" at bounding box center [345, 64] width 6 height 5
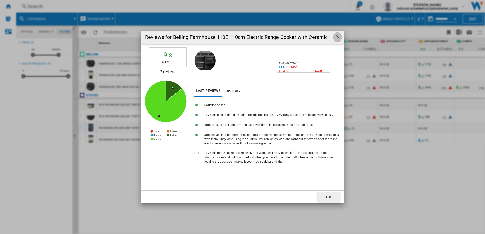
click at [337, 38] on ng-md-icon "getI18NText('BUTTONS.CLOSE_DIALOG')" at bounding box center [338, 37] width 6 height 6
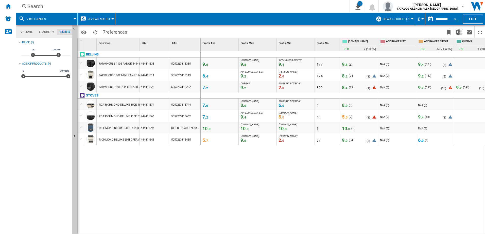
click at [350, 65] on span "7" at bounding box center [350, 64] width 2 height 3
click at [45, 18] on span "7 references" at bounding box center [36, 18] width 19 height 3
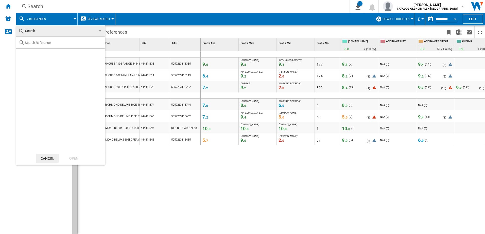
click at [37, 43] on input "text" at bounding box center [63, 43] width 77 height 4
type input "444411804"
click at [22, 54] on div "Select" at bounding box center [22, 54] width 5 height 5
click at [76, 159] on div "Open" at bounding box center [74, 158] width 22 height 9
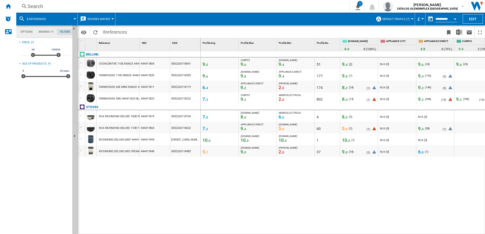
click at [349, 64] on span "3" at bounding box center [350, 64] width 2 height 3
click at [344, 65] on span "9. 4" at bounding box center [345, 64] width 6 height 5
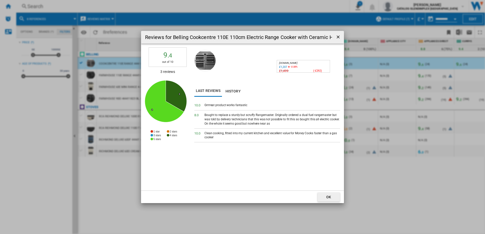
click at [286, 120] on div "Bought to replace a sturdy but scruffy Rangemaster. Originally ordered a dual f…" at bounding box center [272, 119] width 136 height 13
drag, startPoint x: 206, startPoint y: 135, endPoint x: 329, endPoint y: 138, distance: 123.2
click at [329, 138] on div "Clean cooking, fitted into my current kitchen and excellent value for Money Coo…" at bounding box center [272, 135] width 136 height 9
click at [204, 133] on span "10. 0" at bounding box center [199, 133] width 10 height 5
drag, startPoint x: 205, startPoint y: 133, endPoint x: 335, endPoint y: 140, distance: 130.2
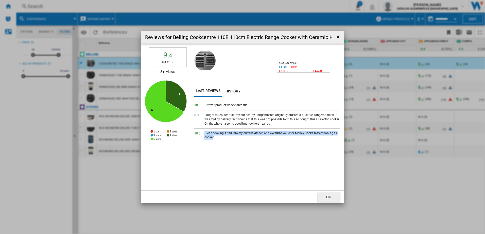
click at [335, 140] on div "10. 0 Clean cooking, fitted into my current kitchen and excellent value for Mon…" at bounding box center [267, 136] width 146 height 14
drag, startPoint x: 335, startPoint y: 140, endPoint x: 293, endPoint y: 133, distance: 42.4
click at [336, 38] on ng-md-icon "getI18NText('BUTTONS.CLOSE_DIALOG')" at bounding box center [338, 37] width 6 height 6
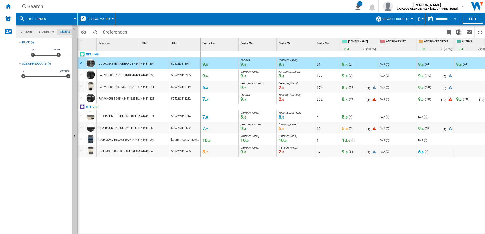
click at [350, 64] on span "3" at bounding box center [350, 64] width 2 height 3
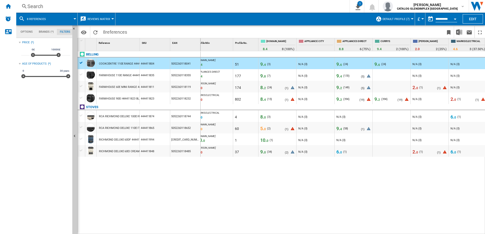
scroll to position [0, 83]
click at [339, 64] on span "6" at bounding box center [339, 65] width 2 height 4
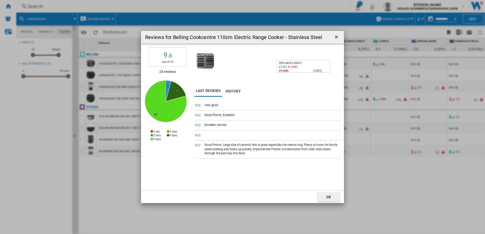
drag, startPoint x: 337, startPoint y: 38, endPoint x: 256, endPoint y: 37, distance: 81.1
click at [337, 38] on ng-md-icon "getI18NText('BUTTONS.CLOSE_DIALOG')" at bounding box center [337, 37] width 6 height 6
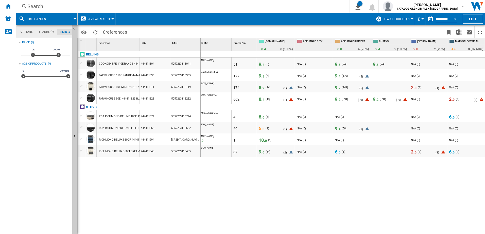
click at [92, 19] on span "Reviews Matrix" at bounding box center [98, 18] width 23 height 3
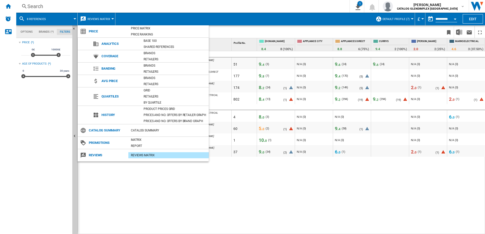
click at [63, 19] on md-backdrop at bounding box center [242, 117] width 485 height 234
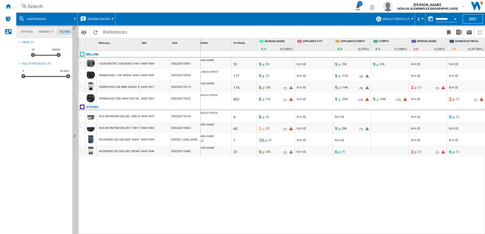
click at [63, 19] on span at bounding box center [64, 19] width 22 height 13
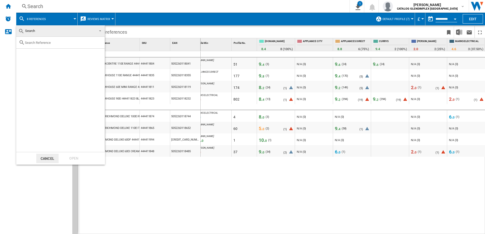
click at [48, 43] on input "text" at bounding box center [63, 43] width 77 height 4
type input "444411807"
click at [23, 55] on div "Select" at bounding box center [22, 54] width 5 height 5
click at [71, 159] on div "Open" at bounding box center [74, 158] width 22 height 9
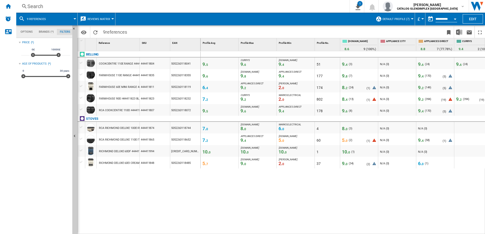
click at [346, 111] on span "6" at bounding box center [346, 112] width 2 height 4
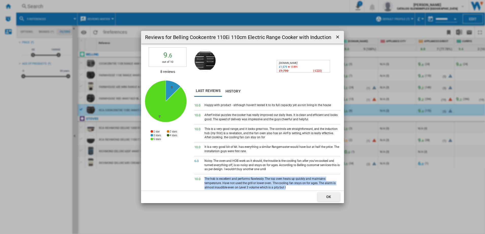
drag, startPoint x: 205, startPoint y: 177, endPoint x: 277, endPoint y: 188, distance: 73.2
click at [277, 179] on div "The hob is excellent and performs flawlessly. The top oven heats up quickly and…" at bounding box center [272, 183] width 136 height 13
click at [337, 36] on ng-md-icon "getI18NText('BUTTONS.CLOSE_DIALOG')" at bounding box center [338, 37] width 6 height 6
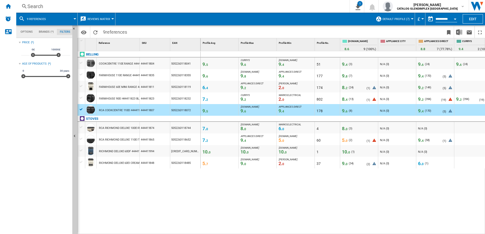
click at [351, 111] on div "( 8 )" at bounding box center [350, 110] width 4 height 5
click at [41, 21] on button "9 references" at bounding box center [39, 19] width 24 height 13
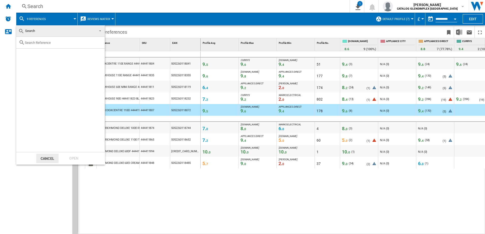
click at [40, 43] on input "text" at bounding box center [63, 43] width 77 height 4
type input "444411827"
click at [24, 55] on div "Select" at bounding box center [22, 54] width 5 height 5
click at [71, 159] on div "Open" at bounding box center [74, 158] width 22 height 9
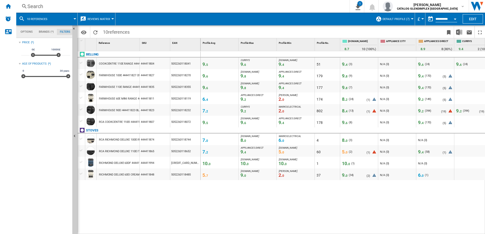
click at [345, 76] on span "8" at bounding box center [346, 77] width 2 height 4
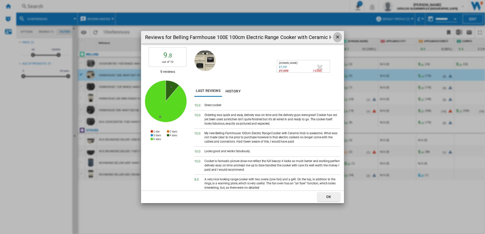
click at [337, 37] on ng-md-icon "getI18NText('BUTTONS.CLOSE_DIALOG')" at bounding box center [338, 37] width 6 height 6
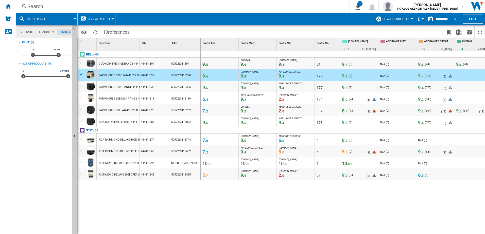
click at [387, 76] on span "9. 4" at bounding box center [421, 75] width 6 height 5
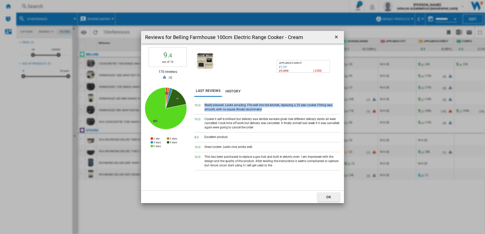
drag, startPoint x: 205, startPoint y: 106, endPoint x: 264, endPoint y: 109, distance: 59.2
click at [264, 109] on div "Really pleased. Looks amazing. Fits well into the kitchen, replacing a 29 year …" at bounding box center [272, 107] width 136 height 9
drag, startPoint x: 204, startPoint y: 104, endPoint x: 272, endPoint y: 110, distance: 68.4
click at [272, 110] on div "Really pleased. Looks amazing. Fits well into the kitchen, replacing a 29 year …" at bounding box center [272, 107] width 136 height 9
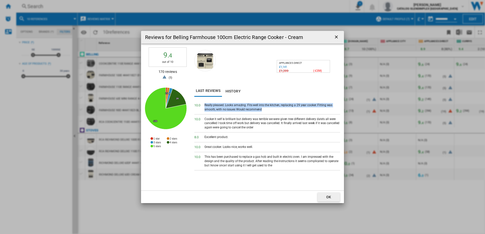
drag, startPoint x: 272, startPoint y: 110, endPoint x: 250, endPoint y: 107, distance: 22.7
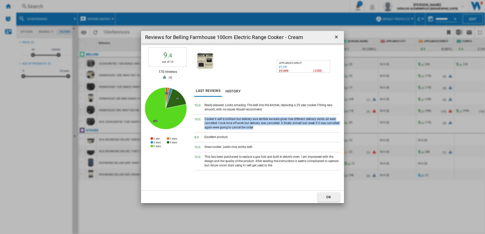
drag, startPoint x: 204, startPoint y: 119, endPoint x: 256, endPoint y: 128, distance: 52.3
click at [256, 128] on div "Cooker it self is brilliant but delivery was terrible we were given tree differ…" at bounding box center [272, 123] width 136 height 13
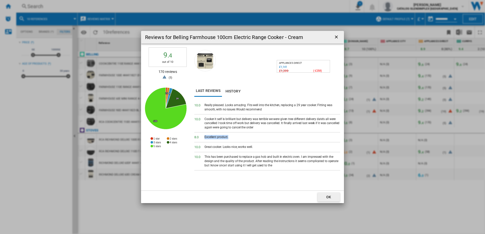
drag, startPoint x: 205, startPoint y: 137, endPoint x: 242, endPoint y: 136, distance: 37.3
click at [242, 136] on div "Excellent product." at bounding box center [272, 137] width 136 height 5
drag, startPoint x: 242, startPoint y: 136, endPoint x: 226, endPoint y: 137, distance: 16.0
drag, startPoint x: 204, startPoint y: 147, endPoint x: 253, endPoint y: 148, distance: 49.2
click at [253, 148] on div "10. 0 Great cooker. Looks nice, works well." at bounding box center [267, 147] width 146 height 10
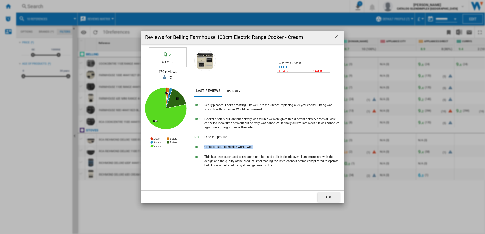
drag, startPoint x: 253, startPoint y: 148, endPoint x: 250, endPoint y: 148, distance: 2.8
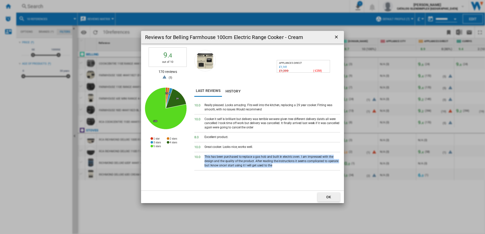
drag, startPoint x: 205, startPoint y: 156, endPoint x: 271, endPoint y: 166, distance: 66.6
click at [271, 166] on div "This has been purchased to replace a gas hob and built in electric oven. I am i…" at bounding box center [272, 161] width 136 height 13
drag, startPoint x: 271, startPoint y: 166, endPoint x: 244, endPoint y: 163, distance: 26.8
click at [337, 38] on ng-md-icon "getI18NText('BUTTONS.CLOSE_DIALOG')" at bounding box center [337, 37] width 6 height 6
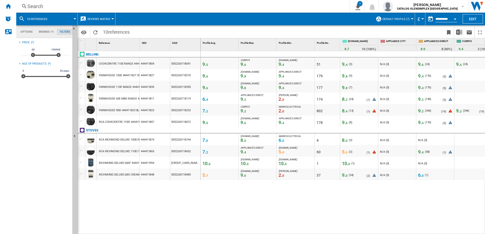
click at [346, 75] on span "8" at bounding box center [346, 77] width 2 height 4
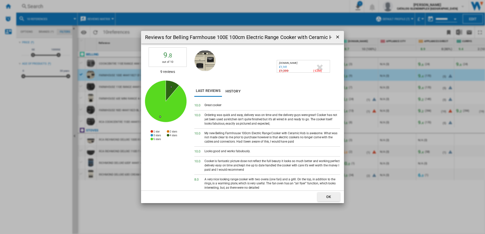
click at [338, 38] on ng-md-icon "getI18NText('BUTTONS.CLOSE_DIALOG')" at bounding box center [338, 37] width 6 height 6
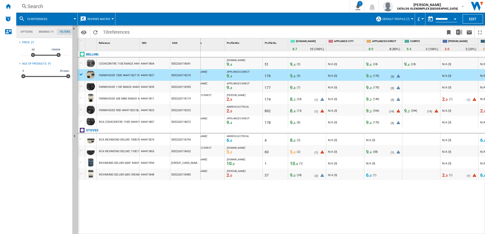
scroll to position [0, 77]
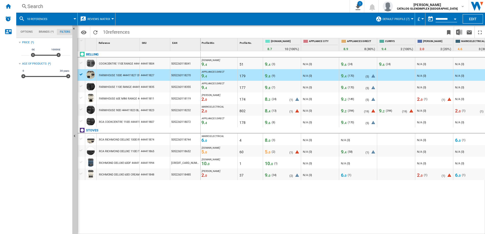
click at [346, 76] on span "4" at bounding box center [345, 77] width 2 height 4
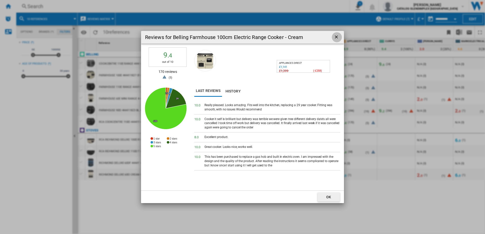
click at [336, 41] on button "Reviews for ..." at bounding box center [336, 37] width 10 height 10
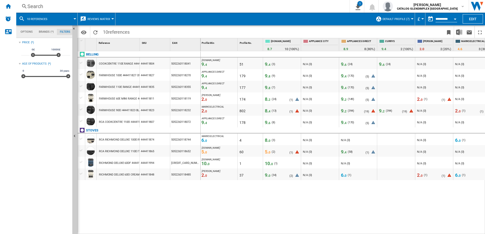
click at [65, 18] on span at bounding box center [64, 19] width 20 height 13
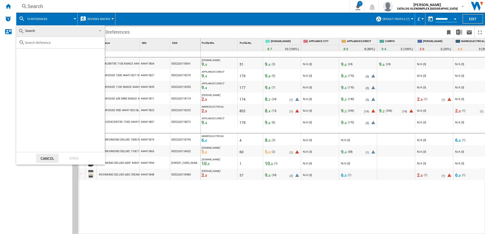
click at [47, 30] on span "Search" at bounding box center [56, 30] width 76 height 7
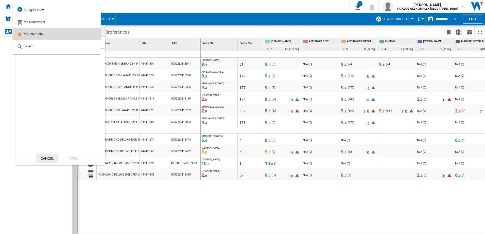
click at [48, 33] on md-option "My Selections" at bounding box center [57, 34] width 88 height 12
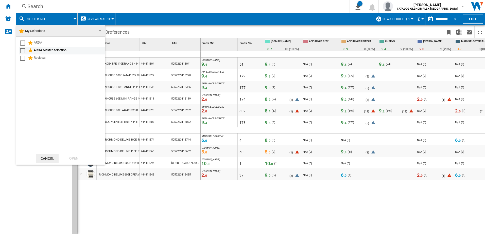
click at [43, 49] on div "ARDA Master selection" at bounding box center [69, 51] width 70 height 6
click at [75, 157] on div "Open" at bounding box center [74, 158] width 22 height 9
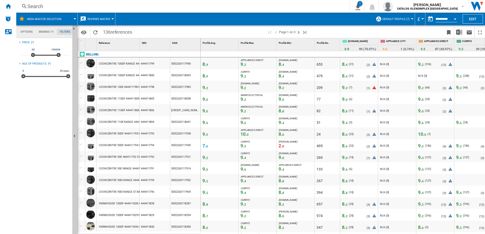
click at [70, 20] on span at bounding box center [71, 19] width 6 height 13
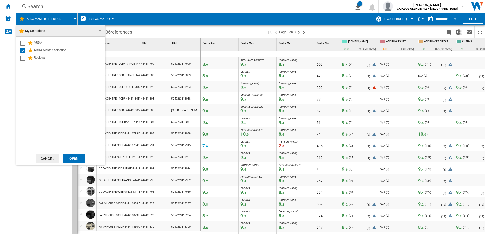
click at [150, 16] on md-backdrop at bounding box center [242, 117] width 485 height 234
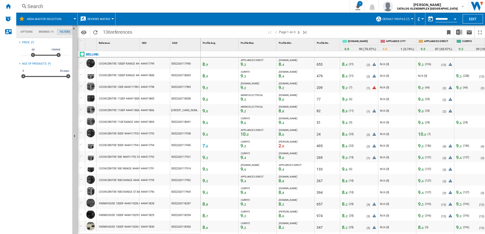
click at [49, 19] on span "ARDA Master selection" at bounding box center [44, 18] width 34 height 3
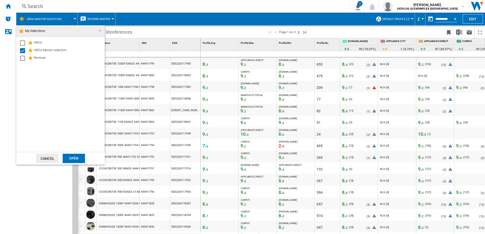
click at [39, 8] on md-backdrop at bounding box center [242, 117] width 485 height 234
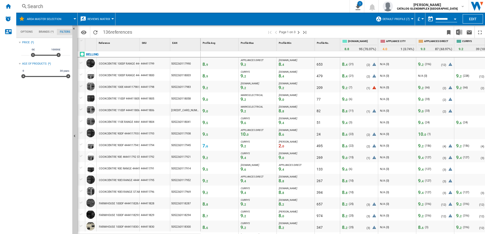
click at [34, 6] on div "Search" at bounding box center [181, 6] width 309 height 7
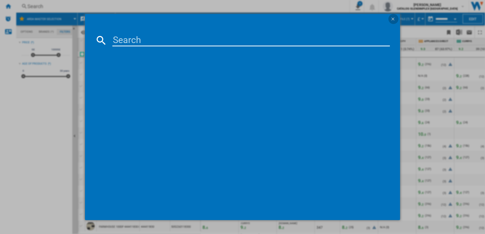
click at [387, 19] on ng-md-icon "getI18NText('BUTTONS.CLOSE_DIALOG')" at bounding box center [393, 19] width 6 height 6
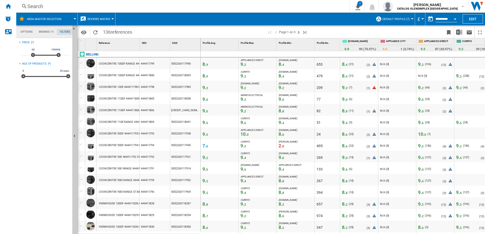
click at [37, 4] on div "Search" at bounding box center [181, 6] width 309 height 7
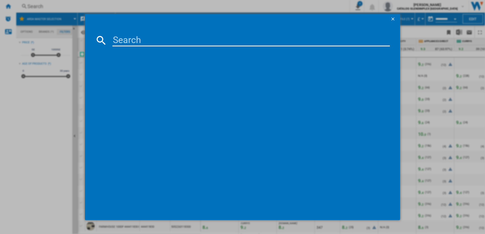
click at [37, 5] on div at bounding box center [242, 117] width 485 height 234
paste input "444411997"
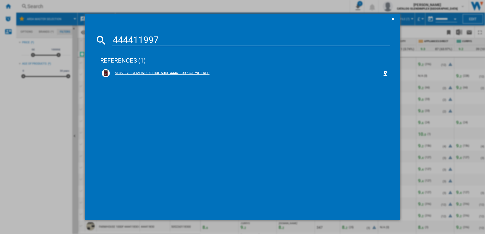
type input "444411997"
click at [137, 73] on div "STOVES RICHMOND DELUXE 60DF 444411997 GARNET RED" at bounding box center [246, 73] width 272 height 5
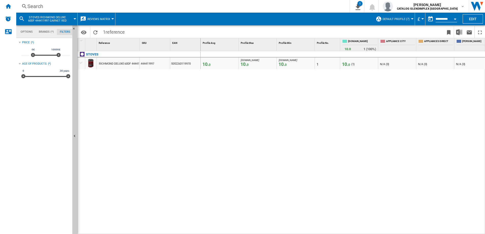
click at [73, 19] on div at bounding box center [74, 18] width 3 height 1
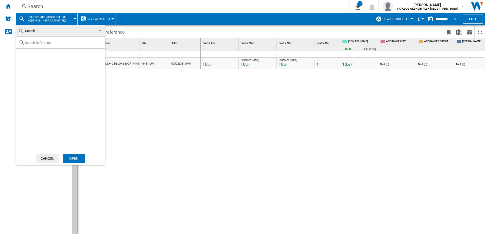
click at [39, 42] on input "text" at bounding box center [63, 43] width 77 height 4
type input "444411869"
click at [27, 55] on md-checkbox "Select" at bounding box center [24, 54] width 8 height 5
click at [74, 159] on div "Open" at bounding box center [74, 158] width 22 height 9
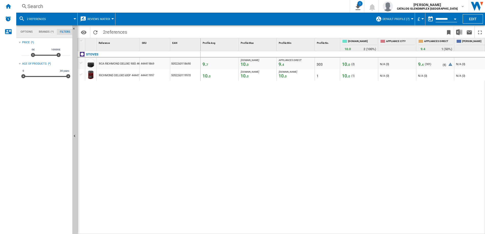
click at [51, 6] on div "Search" at bounding box center [181, 6] width 309 height 7
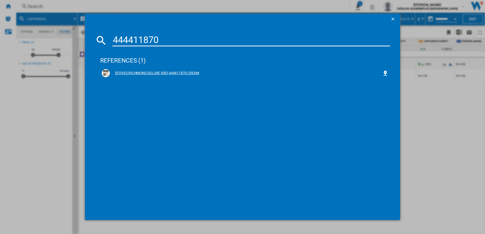
type input "444411870"
click at [141, 72] on div "STOVES RICHMOND DELUXE 90EI 444411870 CREAM" at bounding box center [246, 73] width 272 height 5
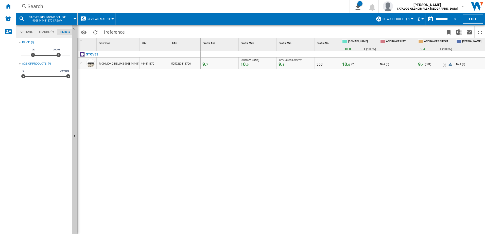
click at [72, 19] on button "STOVES RICHMOND DELUXE 90EI 444411870 CREAM" at bounding box center [50, 19] width 46 height 13
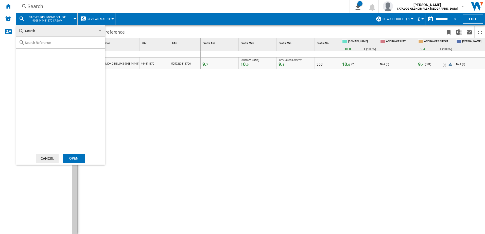
click at [51, 43] on input "text" at bounding box center [63, 43] width 77 height 4
type input "444411997"
click at [59, 55] on div "STOVES RICHMOND DELUXE 60DF 444411997 GARNET RED" at bounding box center [69, 54] width 70 height 5
click at [77, 158] on div "Open" at bounding box center [74, 158] width 22 height 9
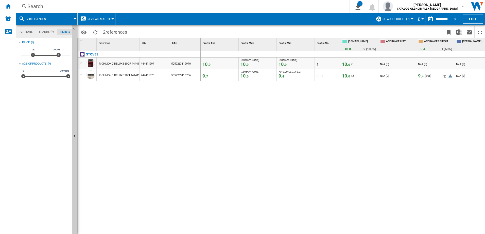
click at [72, 18] on span at bounding box center [64, 19] width 22 height 13
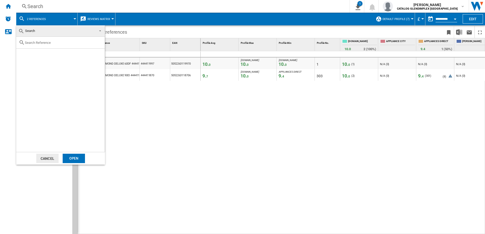
click at [41, 44] on input "text" at bounding box center [63, 43] width 77 height 4
type input "444411869"
click at [73, 157] on div "Open" at bounding box center [74, 158] width 22 height 9
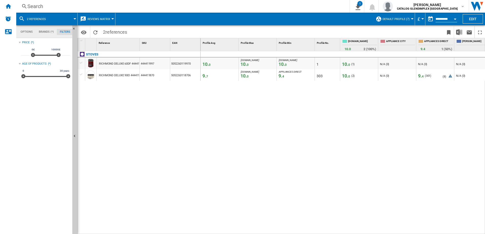
click at [42, 6] on div "Search" at bounding box center [181, 6] width 309 height 7
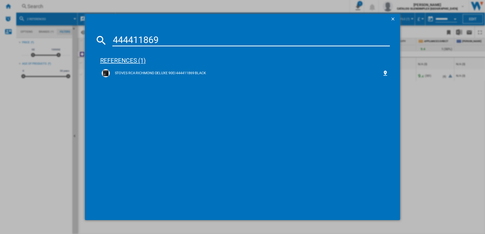
type input "444411869"
click at [120, 59] on div "references (1)" at bounding box center [245, 58] width 290 height 19
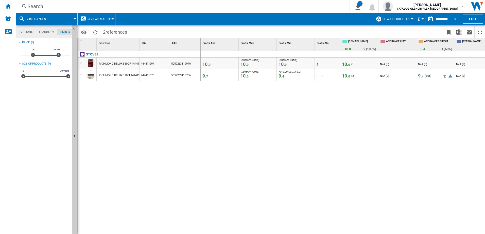
click at [347, 66] on span "10. 0" at bounding box center [346, 64] width 8 height 5
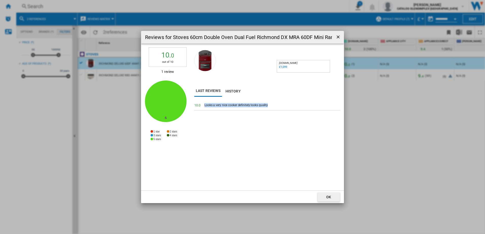
drag, startPoint x: 204, startPoint y: 105, endPoint x: 271, endPoint y: 105, distance: 66.4
click at [271, 105] on div "Looks a very nice cooker definitely looks quality" at bounding box center [272, 105] width 136 height 5
drag, startPoint x: 271, startPoint y: 105, endPoint x: 253, endPoint y: 105, distance: 17.7
click at [337, 38] on ng-md-icon "getI18NText('BUTTONS.CLOSE_DIALOG')" at bounding box center [338, 37] width 6 height 6
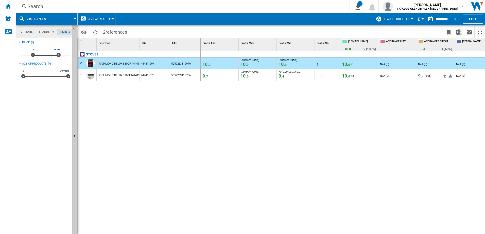
click at [45, 7] on div "Search" at bounding box center [181, 6] width 309 height 7
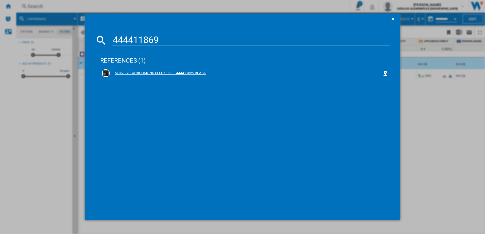
type input "444411869"
click at [153, 70] on div "STOVES RCA RICHMOND DELUXE 90EI 444411869 BLACK" at bounding box center [245, 73] width 287 height 8
click at [157, 72] on div "STOVES RCA RICHMOND DELUXE 90EI 444411869 BLACK" at bounding box center [246, 73] width 272 height 5
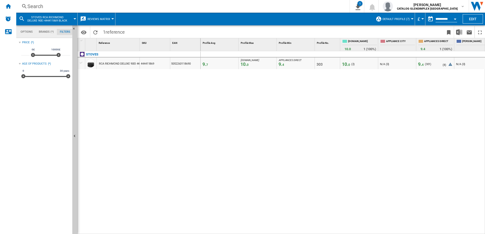
click at [348, 64] on span "0" at bounding box center [349, 65] width 2 height 4
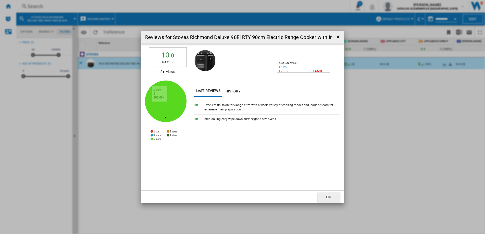
drag, startPoint x: 263, startPoint y: 108, endPoint x: 215, endPoint y: 108, distance: 47.9
click at [263, 108] on div "Excellent finish on this range fitted with a whole variety of cooking modes and…" at bounding box center [272, 107] width 136 height 9
drag, startPoint x: 205, startPoint y: 104, endPoint x: 248, endPoint y: 109, distance: 42.6
click at [248, 109] on div "Excellent finish on this range fitted with a whole variety of cooking modes and…" at bounding box center [272, 107] width 136 height 9
drag, startPoint x: 248, startPoint y: 109, endPoint x: 207, endPoint y: 105, distance: 41.2
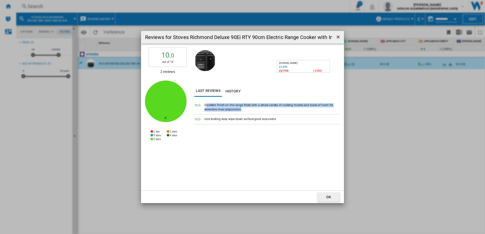
click at [207, 105] on div "Excellent finish on this range fitted with a whole variety of cooking modes and…" at bounding box center [272, 107] width 136 height 9
drag, startPoint x: 204, startPoint y: 105, endPoint x: 249, endPoint y: 110, distance: 45.4
click at [249, 110] on div "10. 0 Excellent finish on this range fitted with a whole variety of cooking mod…" at bounding box center [267, 108] width 146 height 14
drag, startPoint x: 249, startPoint y: 110, endPoint x: 232, endPoint y: 108, distance: 16.8
click at [240, 125] on div "10. 0 Excellent finish on this range fitted with a whole variety of cooking mod…" at bounding box center [267, 146] width 146 height 90
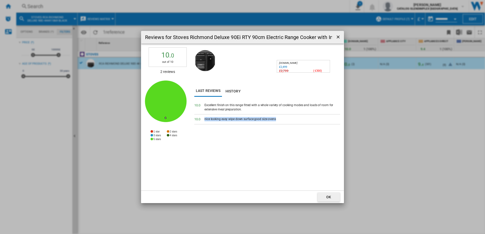
drag, startPoint x: 205, startPoint y: 119, endPoint x: 276, endPoint y: 119, distance: 71.0
click at [276, 119] on div "nice looking easy wipe down surface good size ovens" at bounding box center [272, 119] width 136 height 5
drag, startPoint x: 276, startPoint y: 119, endPoint x: 270, endPoint y: 119, distance: 5.6
click at [338, 37] on ng-md-icon "getI18NText('BUTTONS.CLOSE_DIALOG')" at bounding box center [338, 37] width 6 height 6
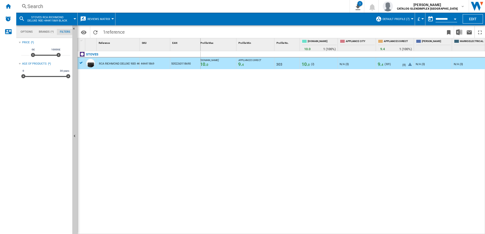
scroll to position [0, 45]
click at [376, 64] on span "4" at bounding box center [377, 65] width 2 height 4
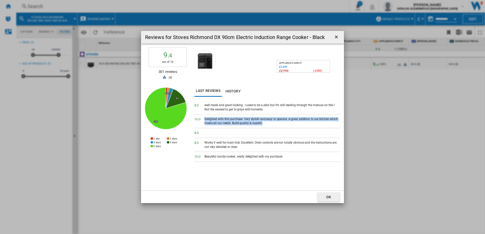
drag, startPoint x: 204, startPoint y: 118, endPoint x: 284, endPoint y: 123, distance: 80.5
click at [284, 123] on div "10. 0 Delighted with this purchase. Very stylish and easy to operate. A great a…" at bounding box center [267, 122] width 146 height 14
drag, startPoint x: 284, startPoint y: 123, endPoint x: 249, endPoint y: 120, distance: 34.9
click at [336, 36] on ng-md-icon "getI18NText('BUTTONS.CLOSE_DIALOG')" at bounding box center [337, 37] width 6 height 6
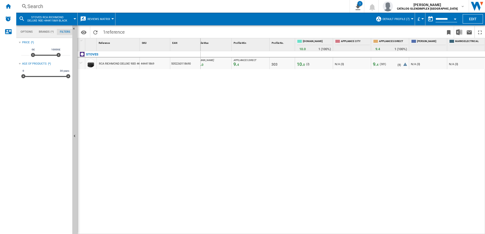
click at [376, 65] on span "4" at bounding box center [377, 65] width 2 height 4
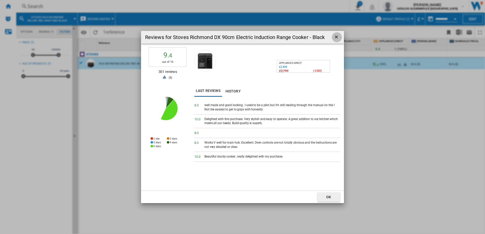
click at [335, 37] on ng-md-icon "getI18NText('BUTTONS.CLOSE_DIALOG')" at bounding box center [337, 37] width 6 height 6
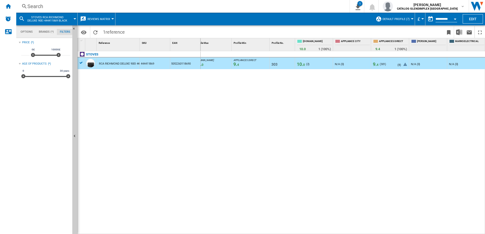
click at [384, 64] on div "( 301 )" at bounding box center [382, 64] width 7 height 5
click at [300, 64] on span "10. 0" at bounding box center [301, 64] width 8 height 5
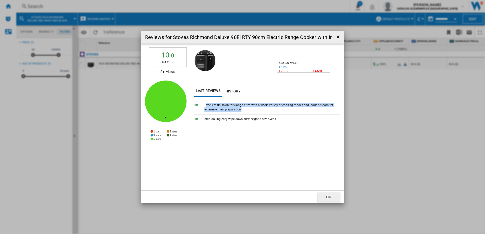
drag, startPoint x: 205, startPoint y: 104, endPoint x: 257, endPoint y: 112, distance: 52.2
click at [257, 112] on div "10. 0 Excellent finish on this range fitted with a whole variety of cooking mod…" at bounding box center [267, 108] width 146 height 14
click at [204, 105] on span "10. 0" at bounding box center [199, 105] width 10 height 5
drag, startPoint x: 204, startPoint y: 104, endPoint x: 250, endPoint y: 108, distance: 46.1
click at [250, 108] on div "10. 0 Excellent finish on this range fitted with a whole variety of cooking mod…" at bounding box center [267, 108] width 146 height 14
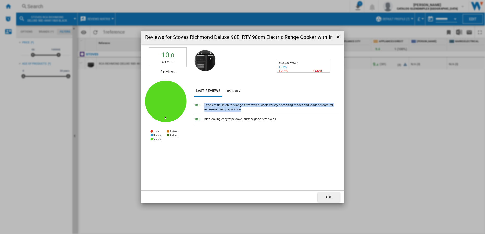
drag, startPoint x: 250, startPoint y: 108, endPoint x: 236, endPoint y: 108, distance: 14.2
click at [209, 119] on div "nice looking easy wipe down surface good size ovens" at bounding box center [272, 119] width 136 height 5
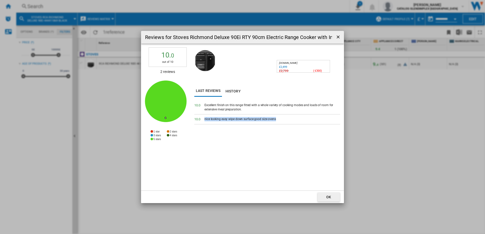
drag, startPoint x: 205, startPoint y: 119, endPoint x: 282, endPoint y: 119, distance: 77.0
click at [282, 119] on div "nice looking easy wipe down surface good size ovens" at bounding box center [272, 119] width 136 height 5
drag, startPoint x: 282, startPoint y: 119, endPoint x: 262, endPoint y: 119, distance: 20.0
drag, startPoint x: 337, startPoint y: 35, endPoint x: 339, endPoint y: 54, distance: 19.1
click at [337, 35] on ng-md-icon "getI18NText('BUTTONS.CLOSE_DIALOG')" at bounding box center [338, 37] width 6 height 6
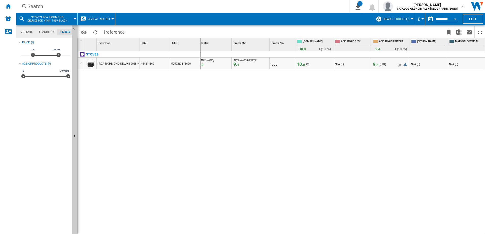
click at [377, 64] on span "4" at bounding box center [377, 65] width 2 height 4
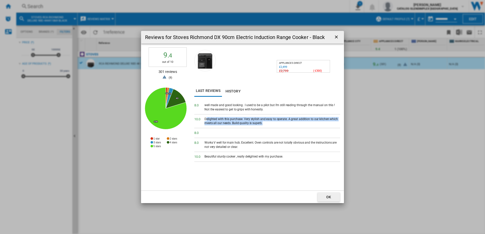
drag, startPoint x: 206, startPoint y: 119, endPoint x: 261, endPoint y: 124, distance: 54.5
click at [261, 124] on div "Delighted with this purchase. Very stylish and easy to operate. A great additio…" at bounding box center [272, 121] width 136 height 9
click at [241, 124] on div "Delighted with this purchase. Very stylish and easy to operate. A great additio…" at bounding box center [272, 121] width 136 height 9
drag, startPoint x: 204, startPoint y: 119, endPoint x: 260, endPoint y: 123, distance: 56.4
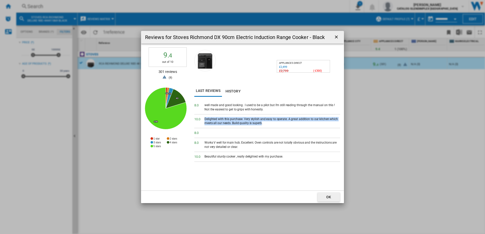
click at [260, 123] on div "10. 0 Delighted with this purchase. Very stylish and easy to operate. A great a…" at bounding box center [267, 122] width 146 height 14
drag, startPoint x: 260, startPoint y: 123, endPoint x: 243, endPoint y: 121, distance: 17.8
drag, startPoint x: 338, startPoint y: 37, endPoint x: 297, endPoint y: 27, distance: 42.4
click at [338, 37] on ng-md-icon "getI18NText('BUTTONS.CLOSE_DIALOG')" at bounding box center [337, 37] width 6 height 6
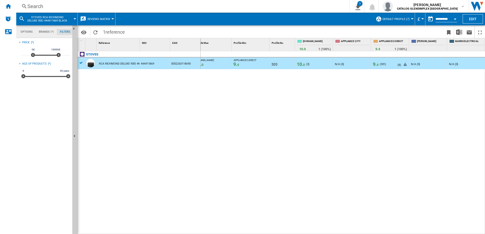
click at [40, 6] on div "Search" at bounding box center [181, 6] width 309 height 7
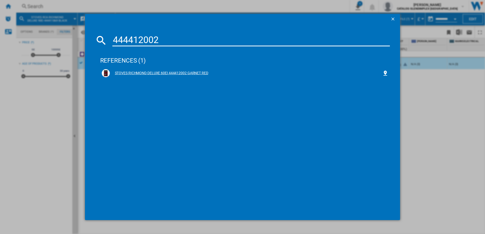
type input "444412002"
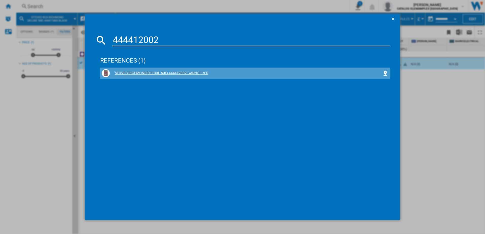
click at [162, 72] on div "STOVES RICHMOND DELUXE 60EI 444412002 GARNET RED" at bounding box center [246, 73] width 272 height 5
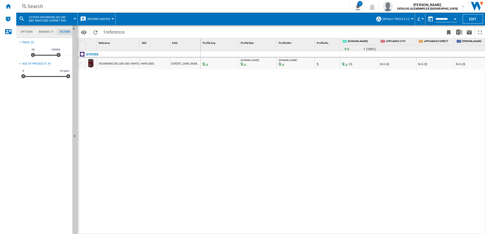
click at [344, 63] on span "9. 6" at bounding box center [345, 64] width 6 height 5
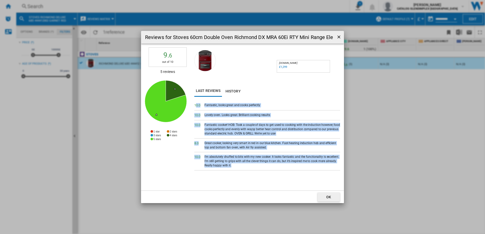
drag, startPoint x: 195, startPoint y: 105, endPoint x: 294, endPoint y: 164, distance: 115.5
click at [294, 164] on div "10. 0 Fantastic, looks great and cooks perfectly 10. 0 Lovely oven. Looks great…" at bounding box center [267, 146] width 146 height 90
